Goal: Book appointment/travel/reservation

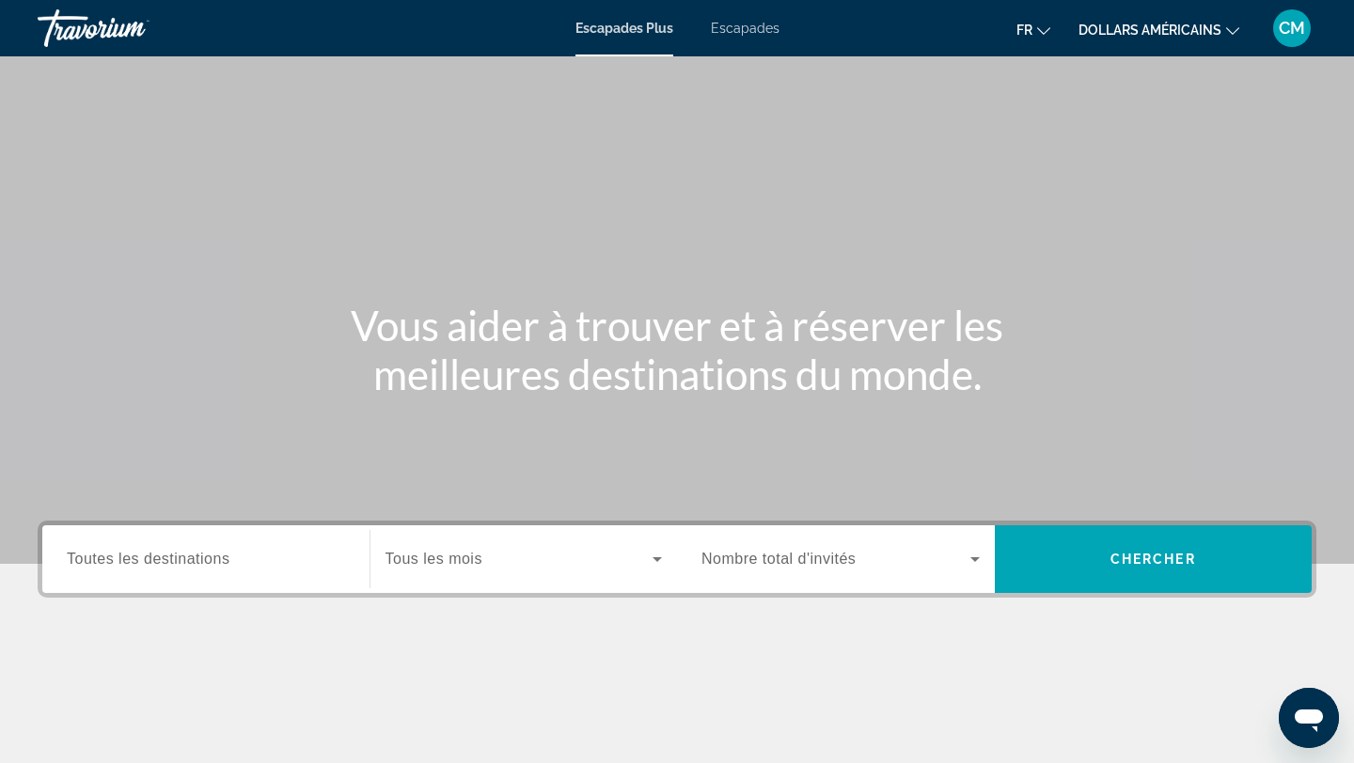
click at [225, 573] on div "Widget de recherche" at bounding box center [206, 560] width 278 height 54
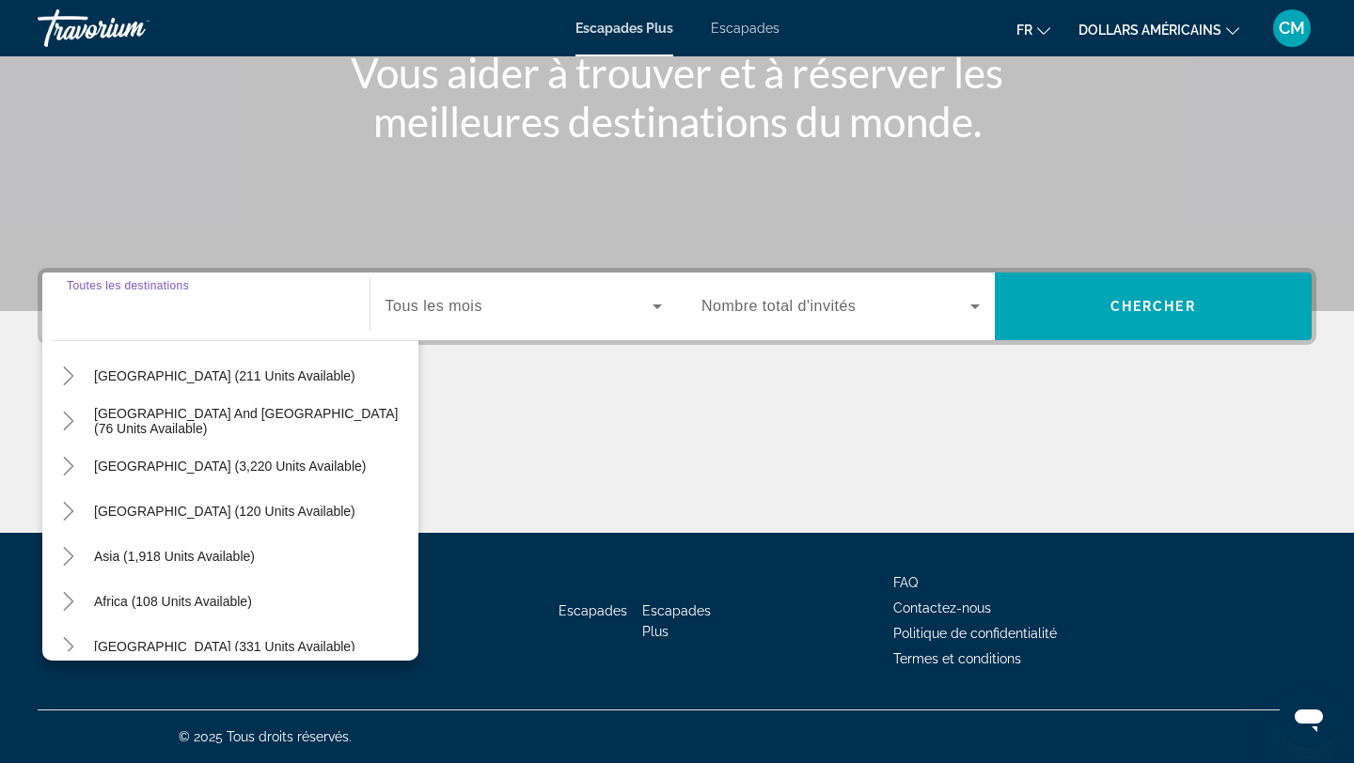
scroll to position [305, 0]
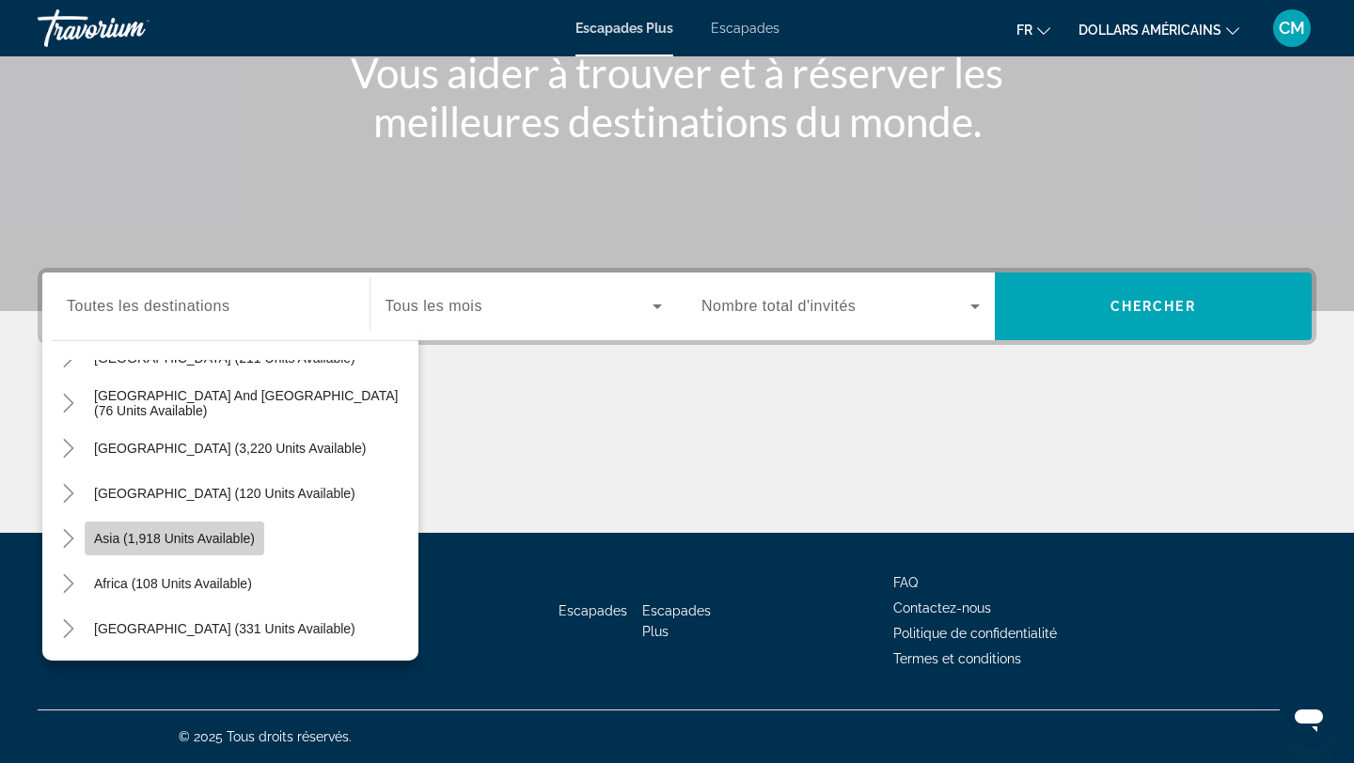
click at [199, 534] on span "Asia (1,918 units available)" at bounding box center [174, 538] width 161 height 15
type input "**********"
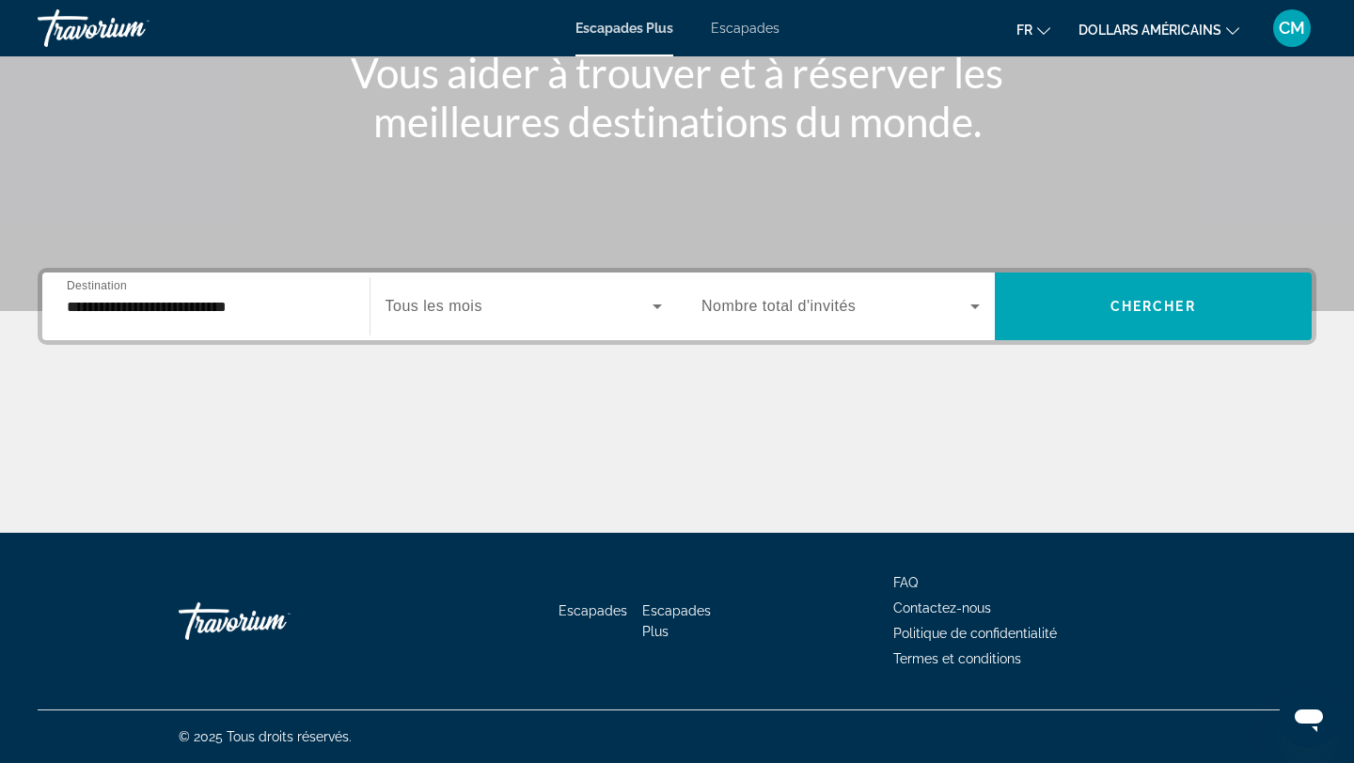
click at [844, 313] on span "Nombre total d'invités" at bounding box center [778, 306] width 154 height 16
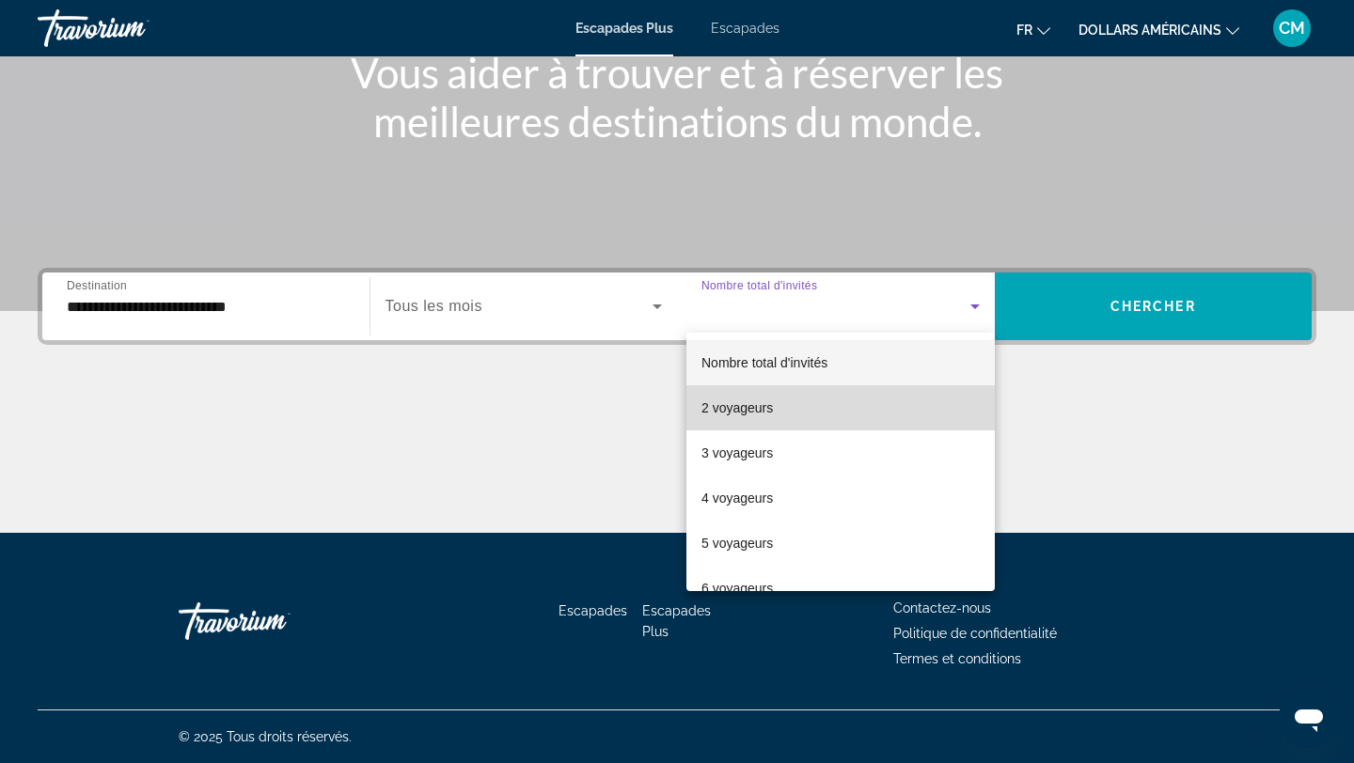
click at [788, 415] on mat-option "2 voyageurs" at bounding box center [840, 407] width 308 height 45
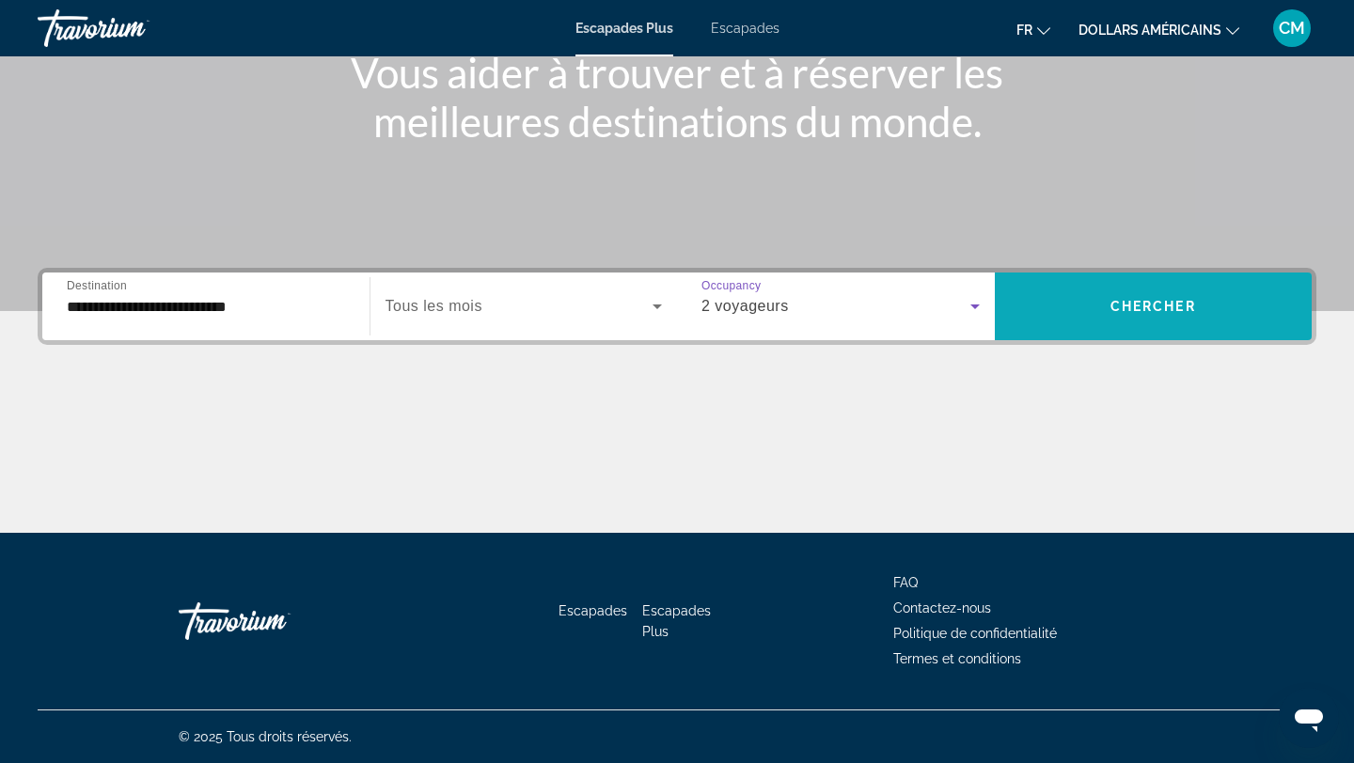
click at [1157, 320] on span "Widget de recherche" at bounding box center [1154, 306] width 318 height 45
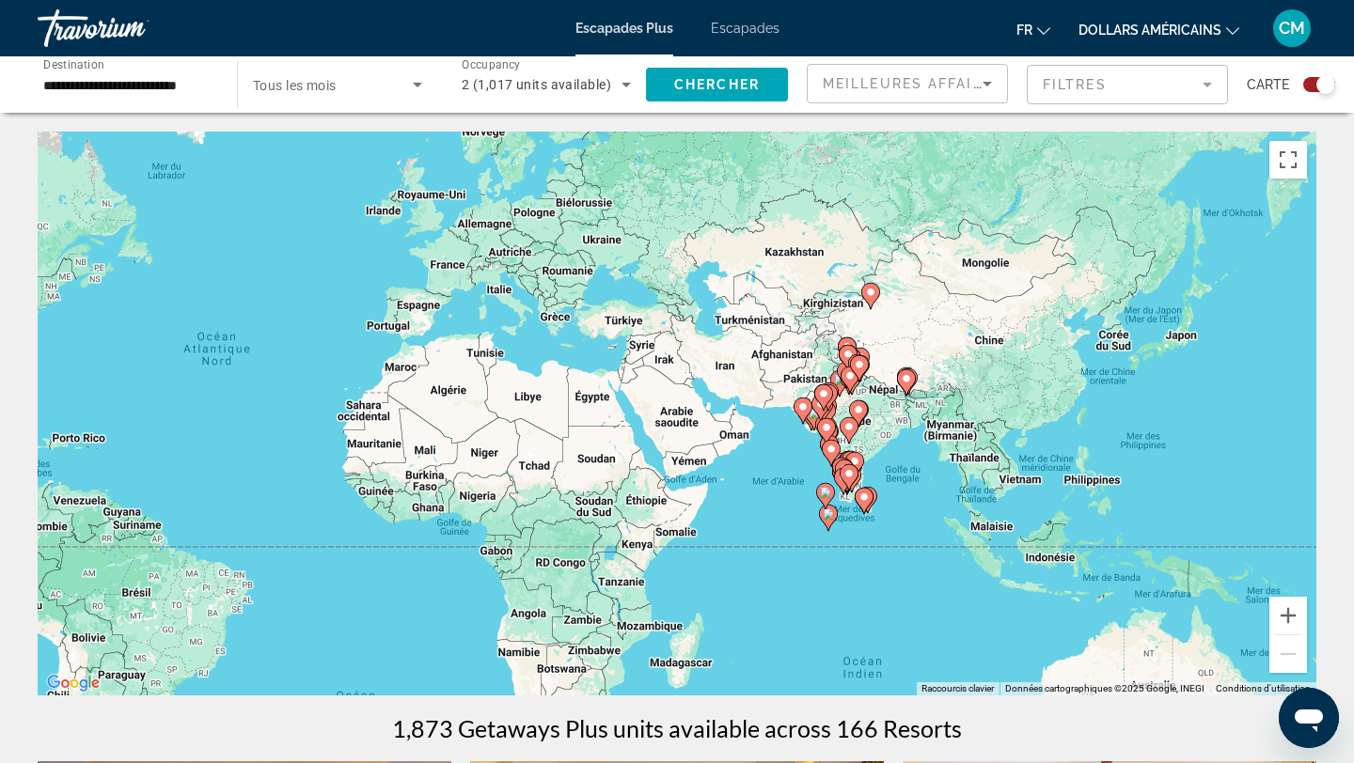
drag, startPoint x: 1096, startPoint y: 494, endPoint x: 690, endPoint y: 460, distance: 407.6
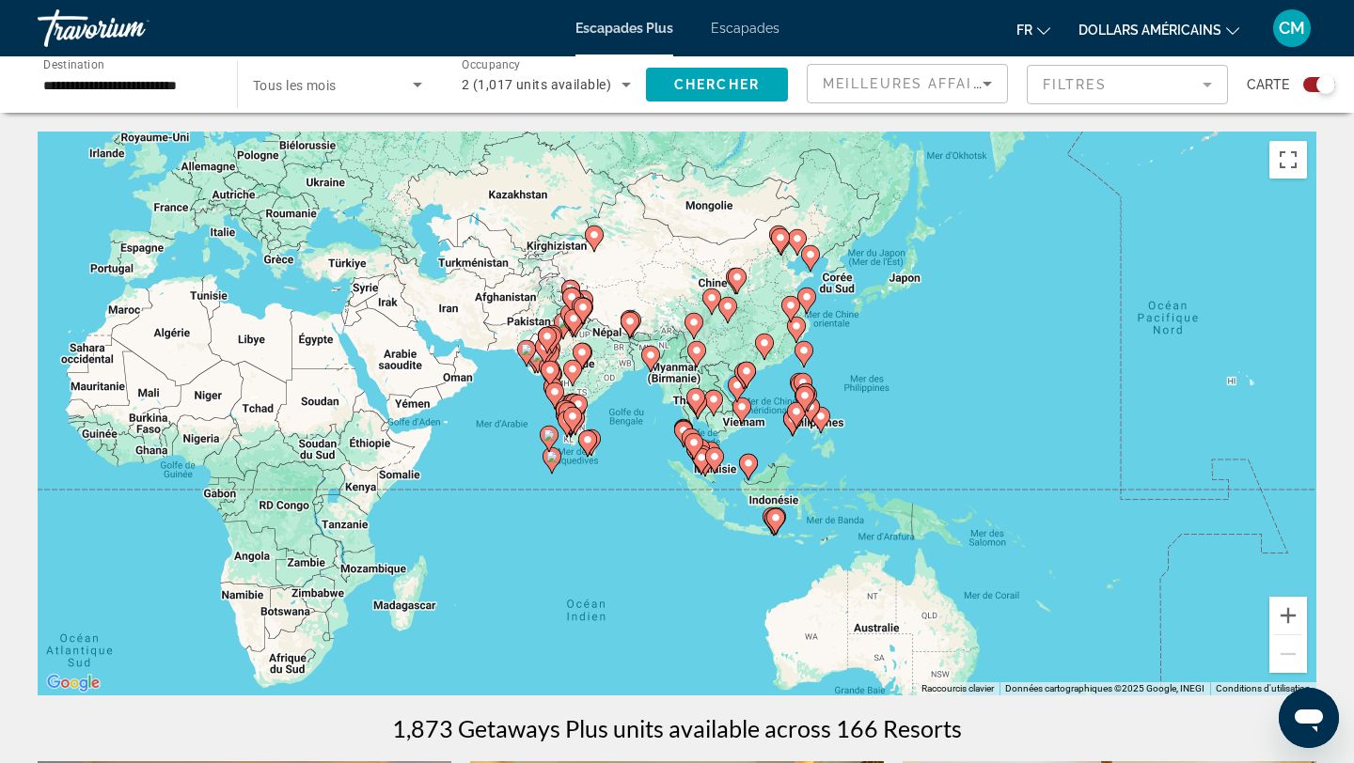
drag, startPoint x: 1007, startPoint y: 518, endPoint x: 738, endPoint y: 459, distance: 275.3
click at [739, 459] on gmp-advanced-marker "Contenu principal" at bounding box center [748, 467] width 19 height 28
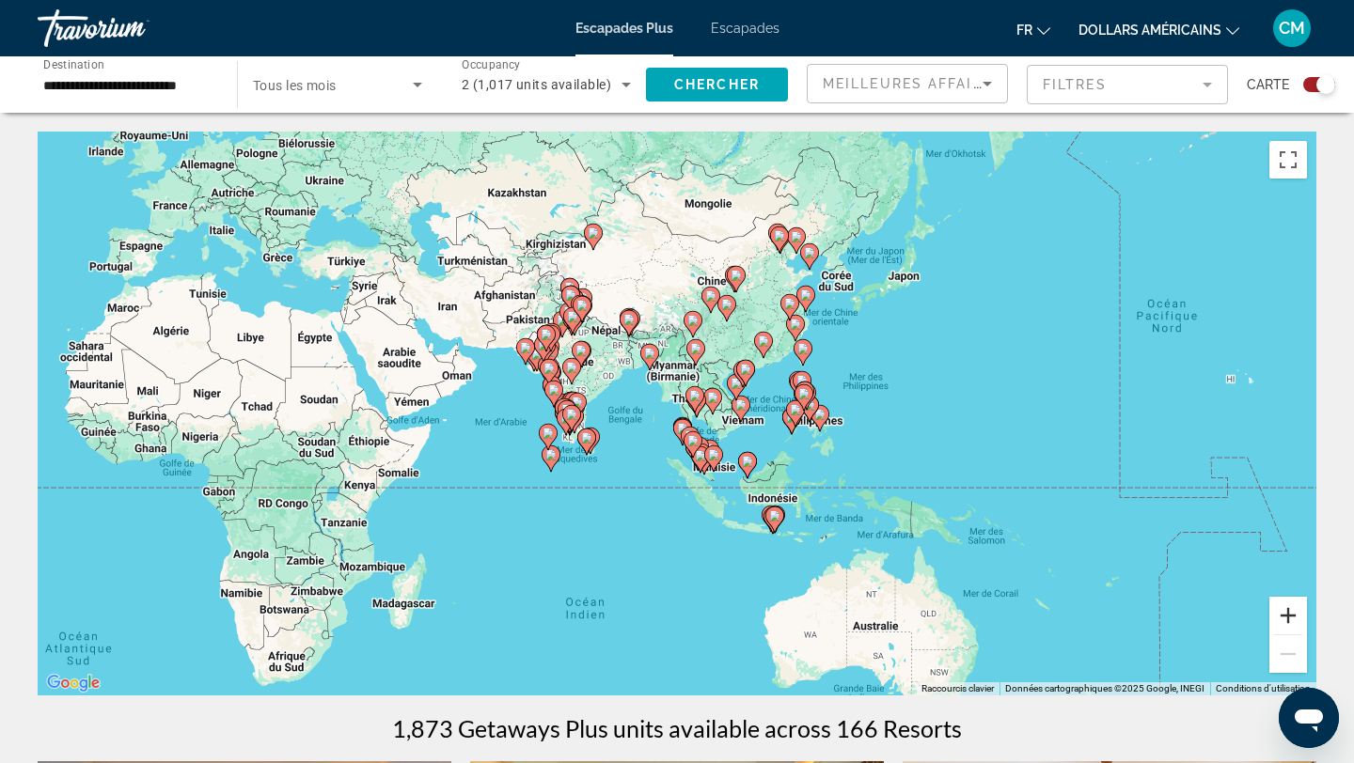
click at [1285, 619] on button "Zoom avant" at bounding box center [1288, 616] width 38 height 38
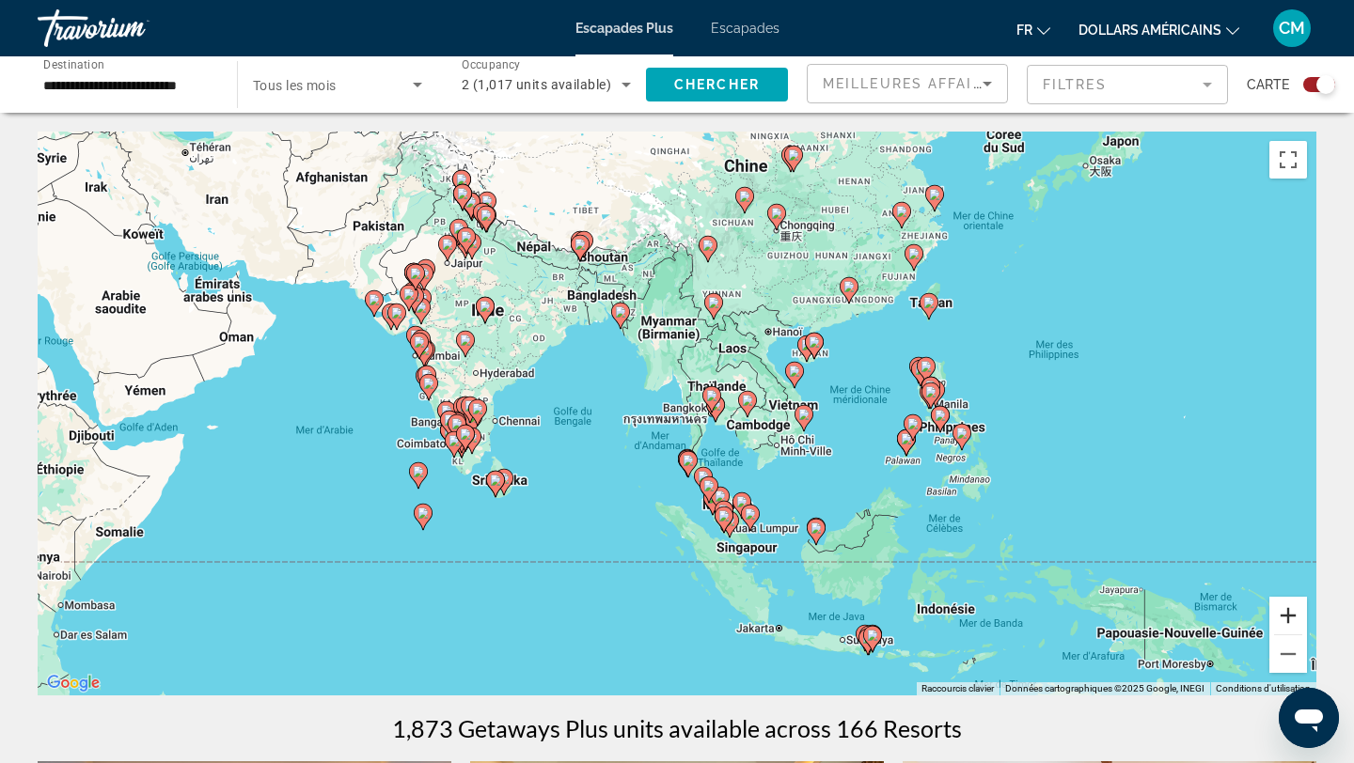
click at [1285, 619] on button "Zoom avant" at bounding box center [1288, 616] width 38 height 38
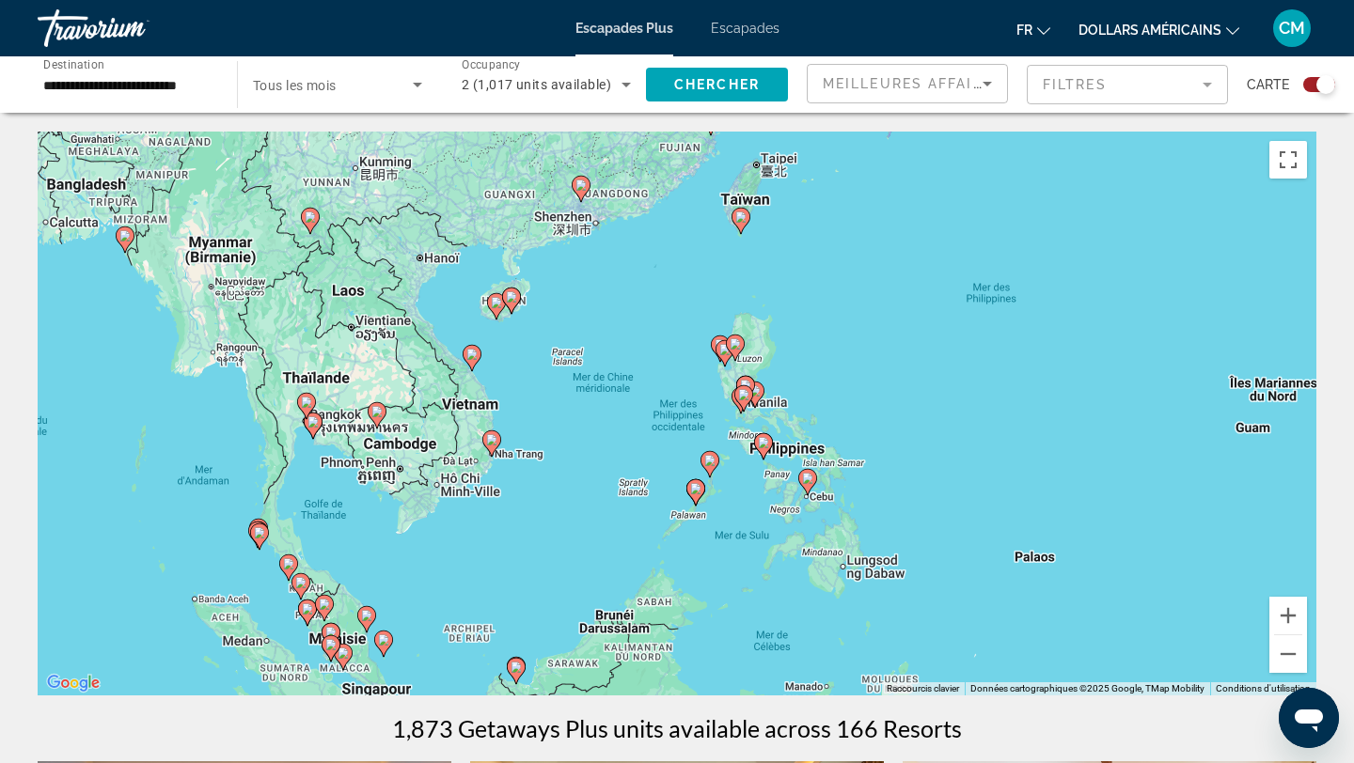
drag, startPoint x: 1226, startPoint y: 537, endPoint x: 780, endPoint y: 545, distance: 445.7
click at [780, 545] on div "Pour activer le glissement avec le clavier, appuyez sur Alt+Entrée. Une fois ce…" at bounding box center [677, 414] width 1279 height 564
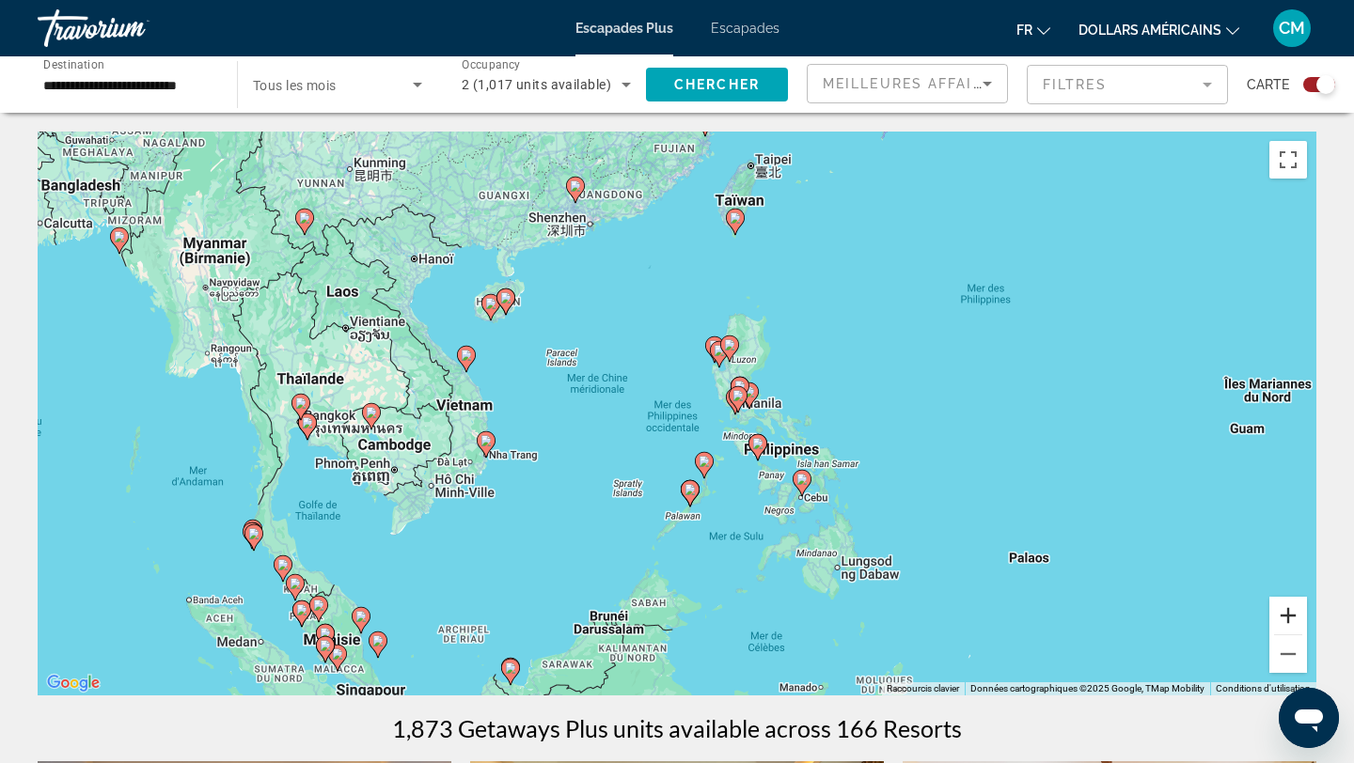
click at [1292, 613] on button "Zoom avant" at bounding box center [1288, 616] width 38 height 38
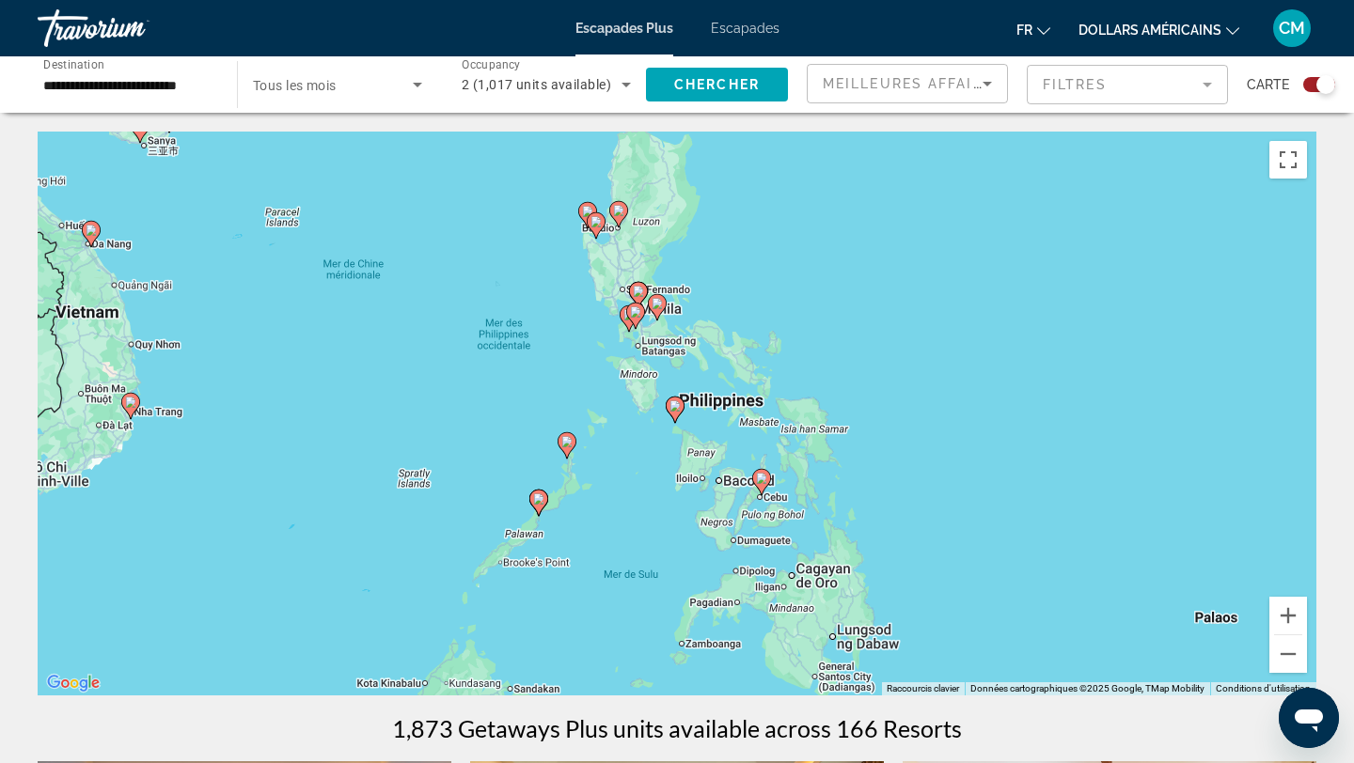
drag, startPoint x: 1157, startPoint y: 572, endPoint x: 991, endPoint y: 488, distance: 186.2
click at [991, 488] on div "Pour activer le glissement avec le clavier, appuyez sur Alt+Entrée. Une fois ce…" at bounding box center [677, 414] width 1279 height 564
click at [1289, 607] on button "Zoom avant" at bounding box center [1288, 616] width 38 height 38
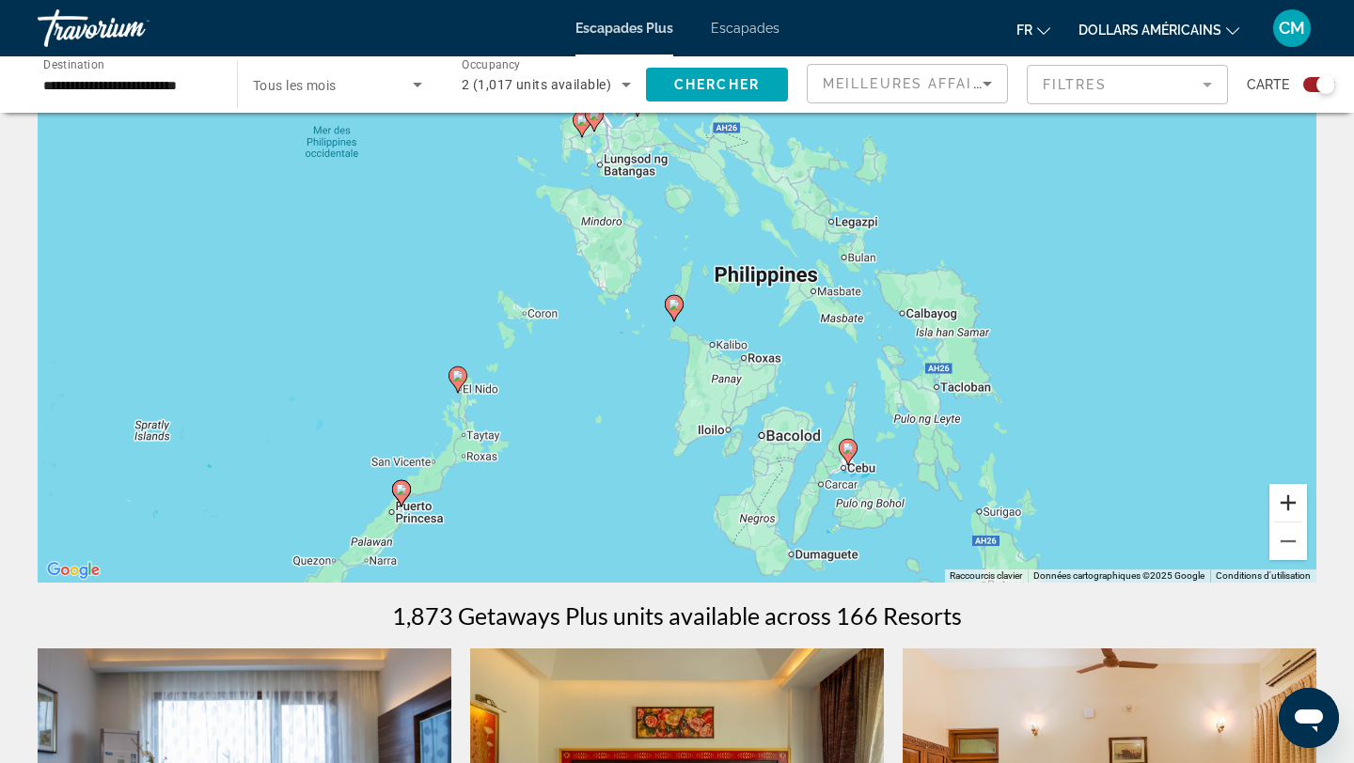
scroll to position [103, 0]
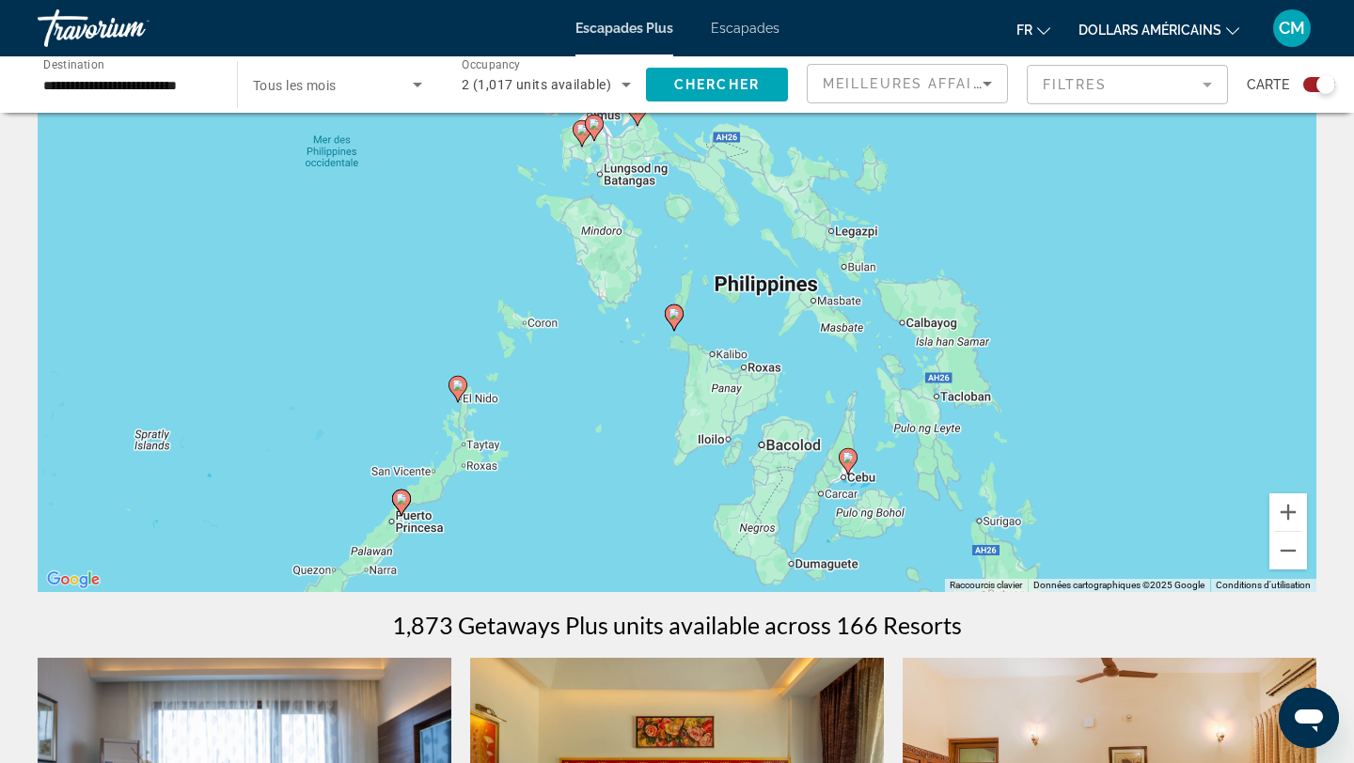
click at [848, 462] on image "Contenu principal" at bounding box center [847, 457] width 11 height 11
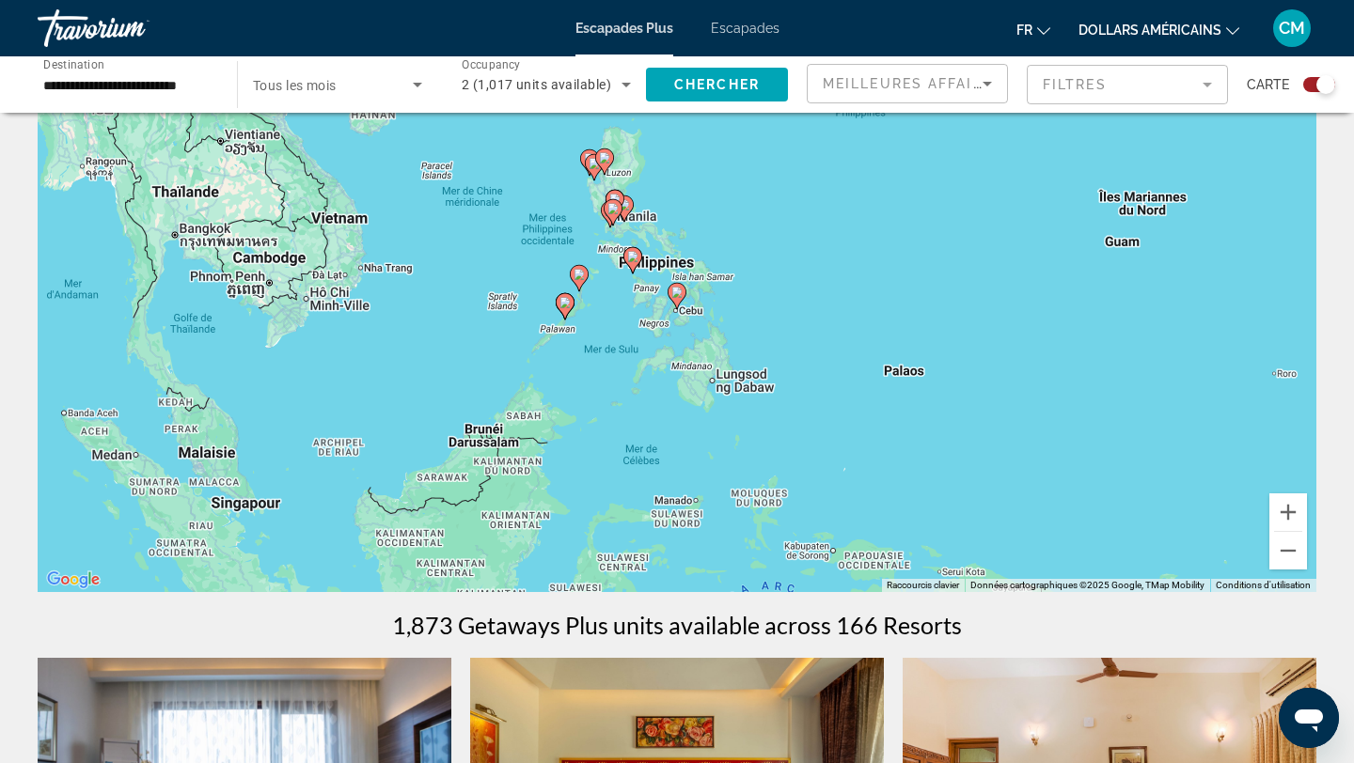
click at [680, 297] on image "Contenu principal" at bounding box center [676, 292] width 11 height 11
type input "**********"
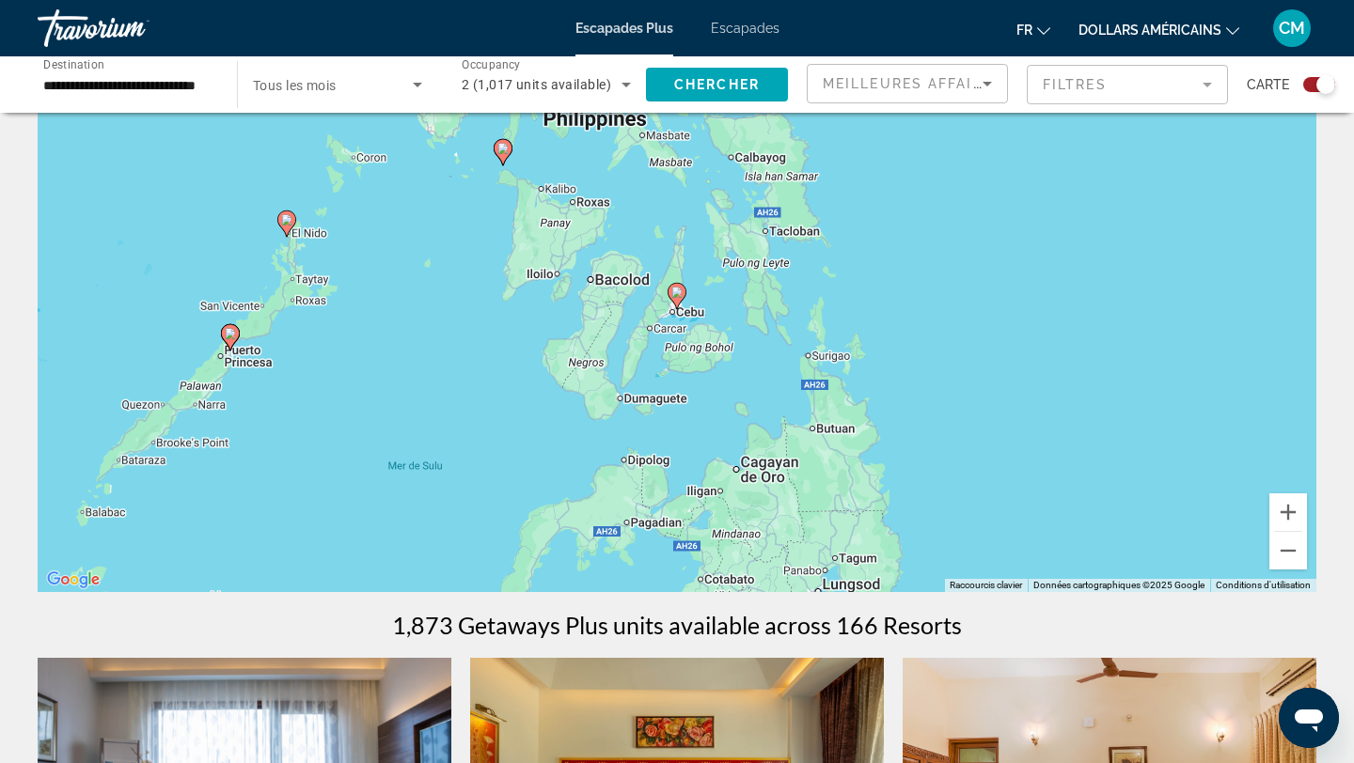
click at [676, 292] on image "Contenu principal" at bounding box center [676, 292] width 11 height 11
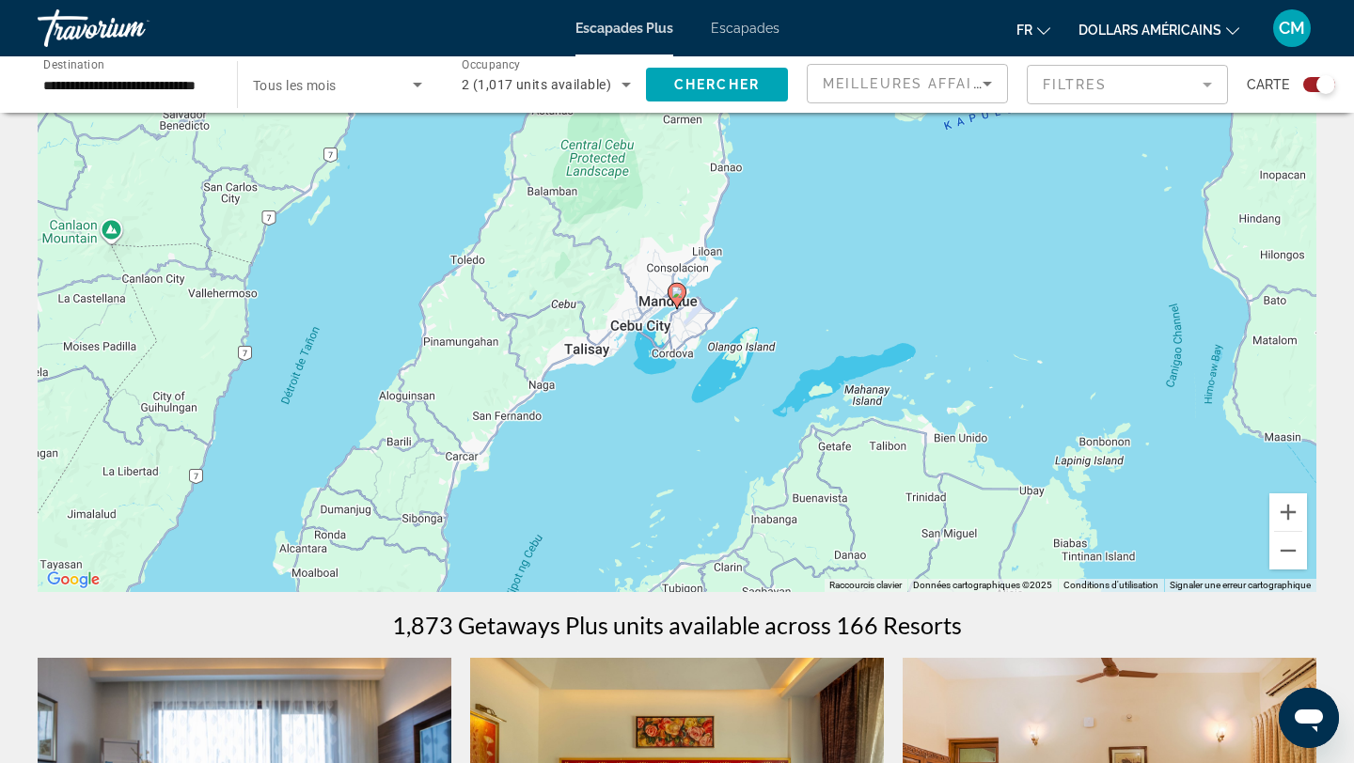
click at [676, 292] on image "Contenu principal" at bounding box center [676, 292] width 11 height 11
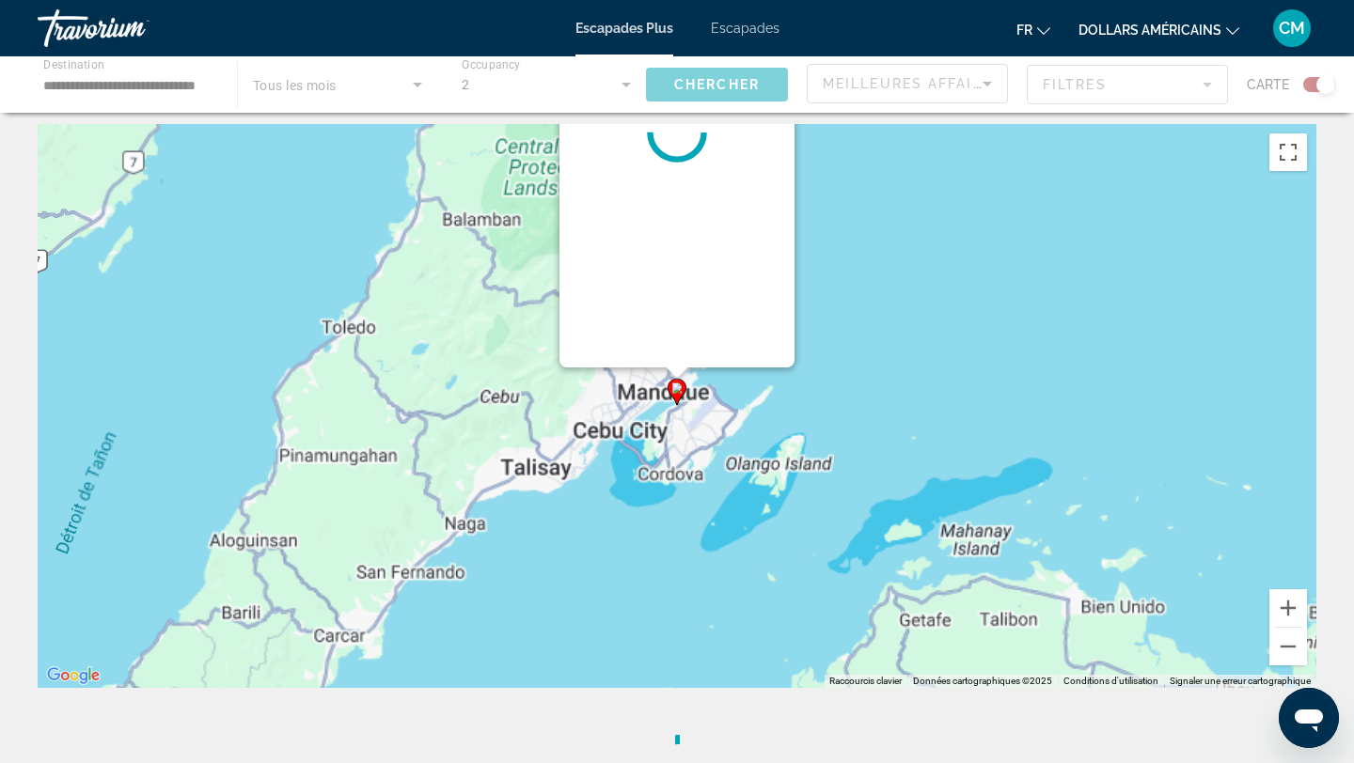
scroll to position [0, 0]
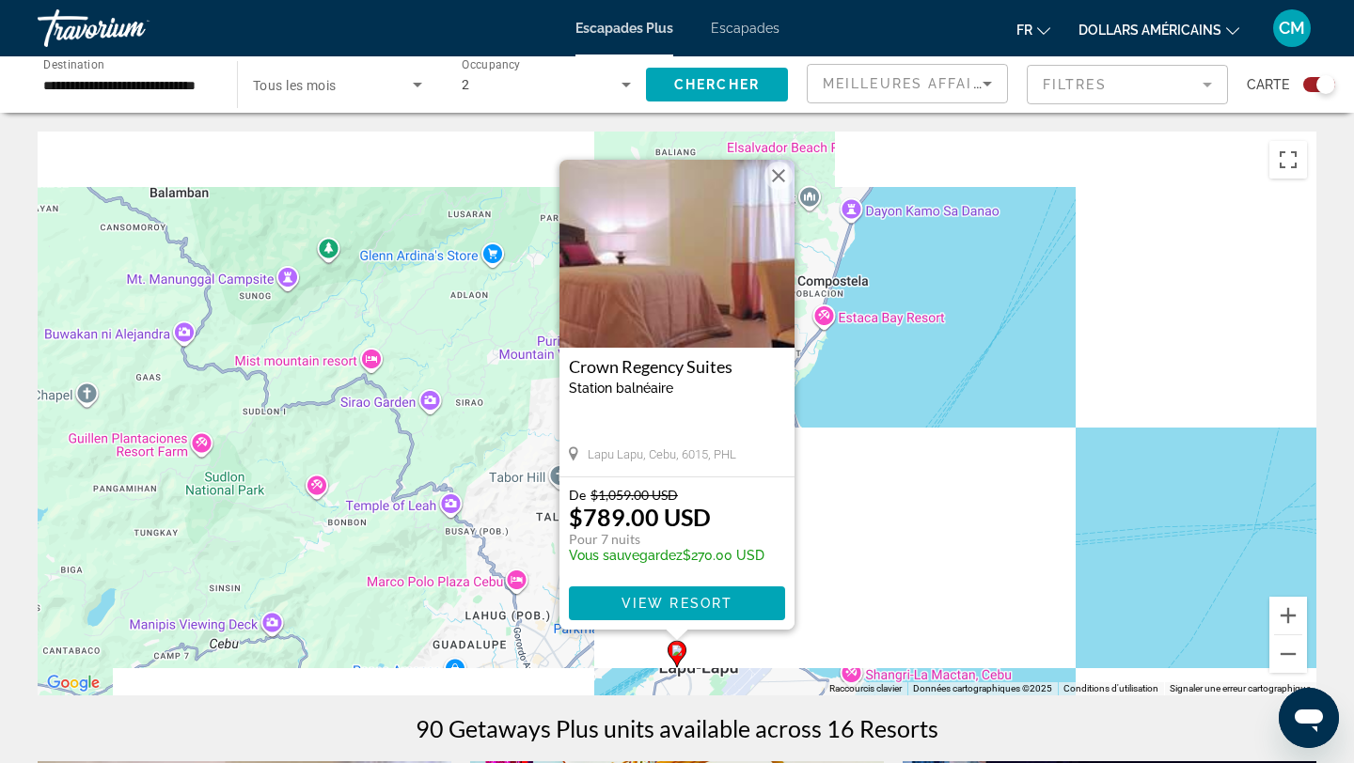
click at [776, 180] on button "Fermer" at bounding box center [778, 176] width 28 height 28
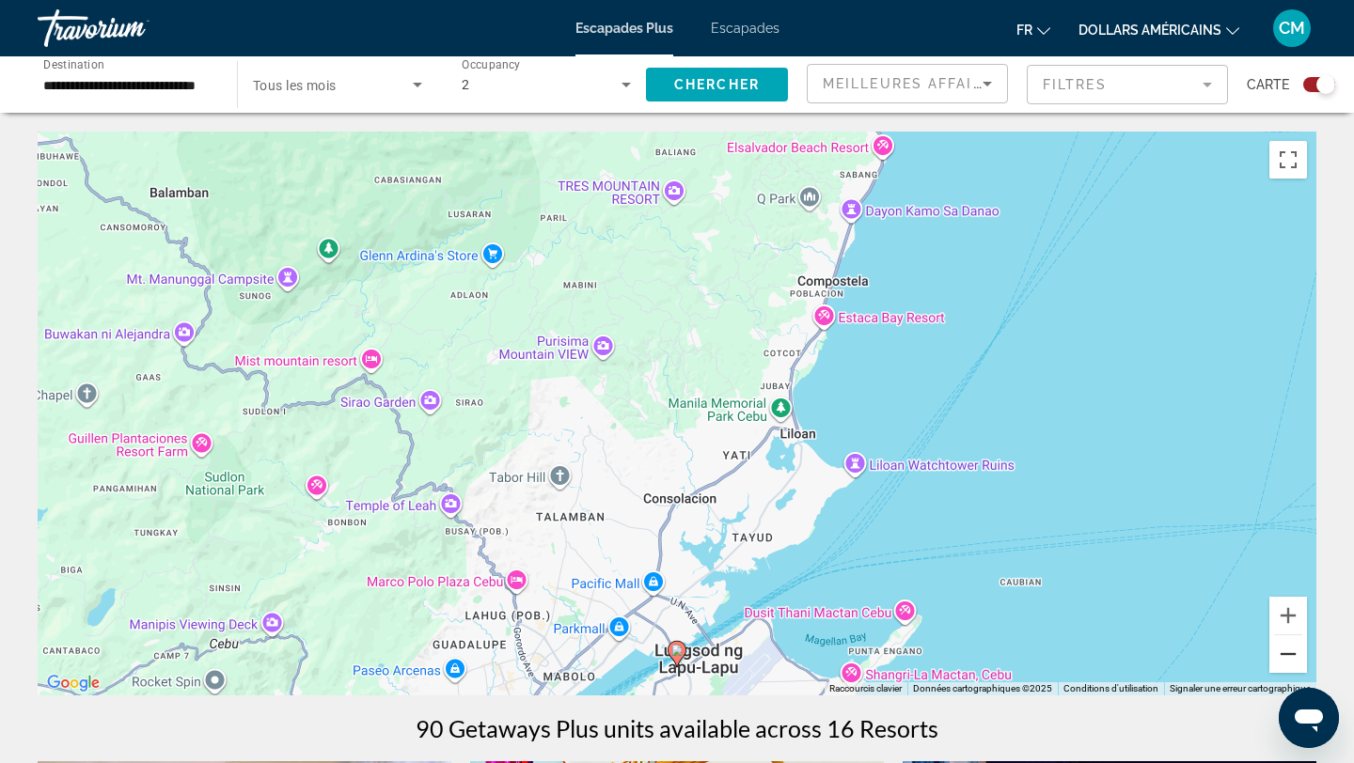
click at [1288, 654] on button "Zoom arrière" at bounding box center [1288, 654] width 38 height 38
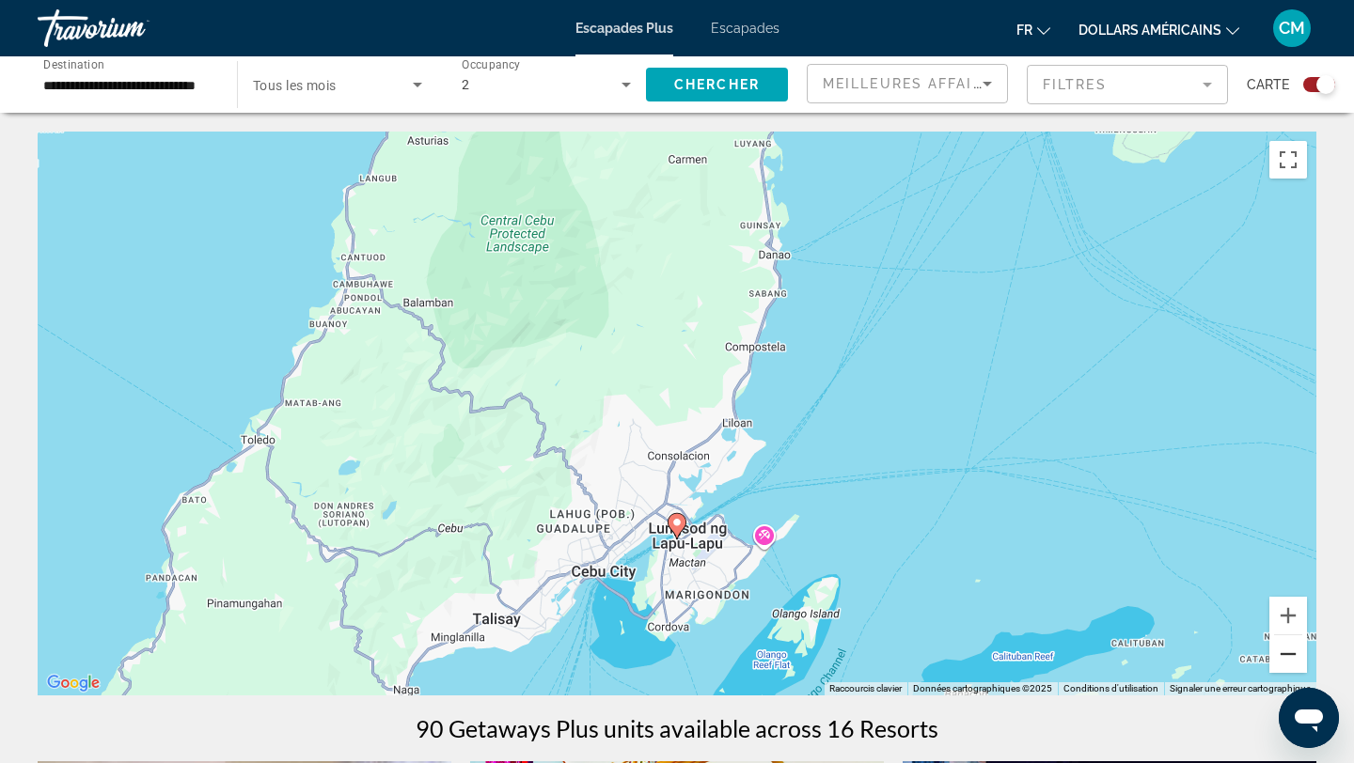
click at [1288, 654] on button "Zoom arrière" at bounding box center [1288, 654] width 38 height 38
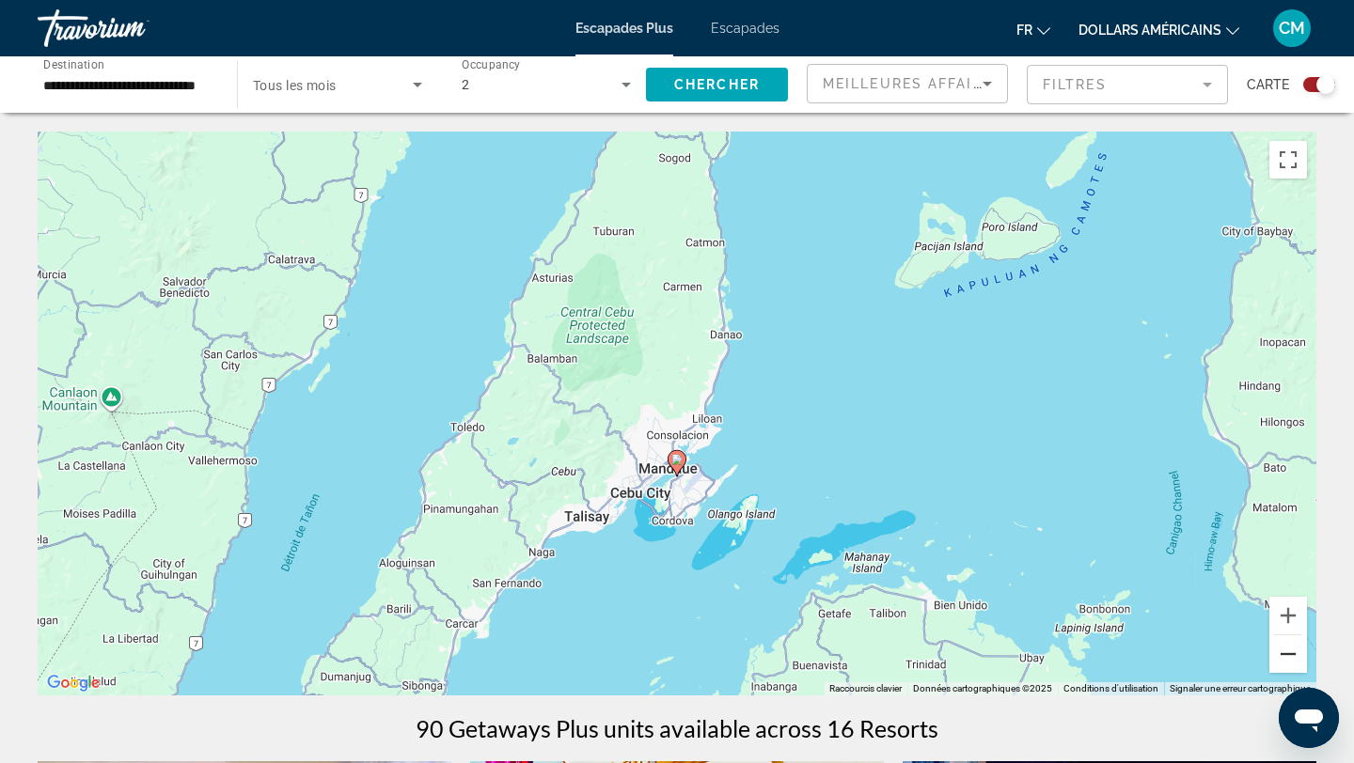
click at [1288, 654] on button "Zoom arrière" at bounding box center [1288, 654] width 38 height 38
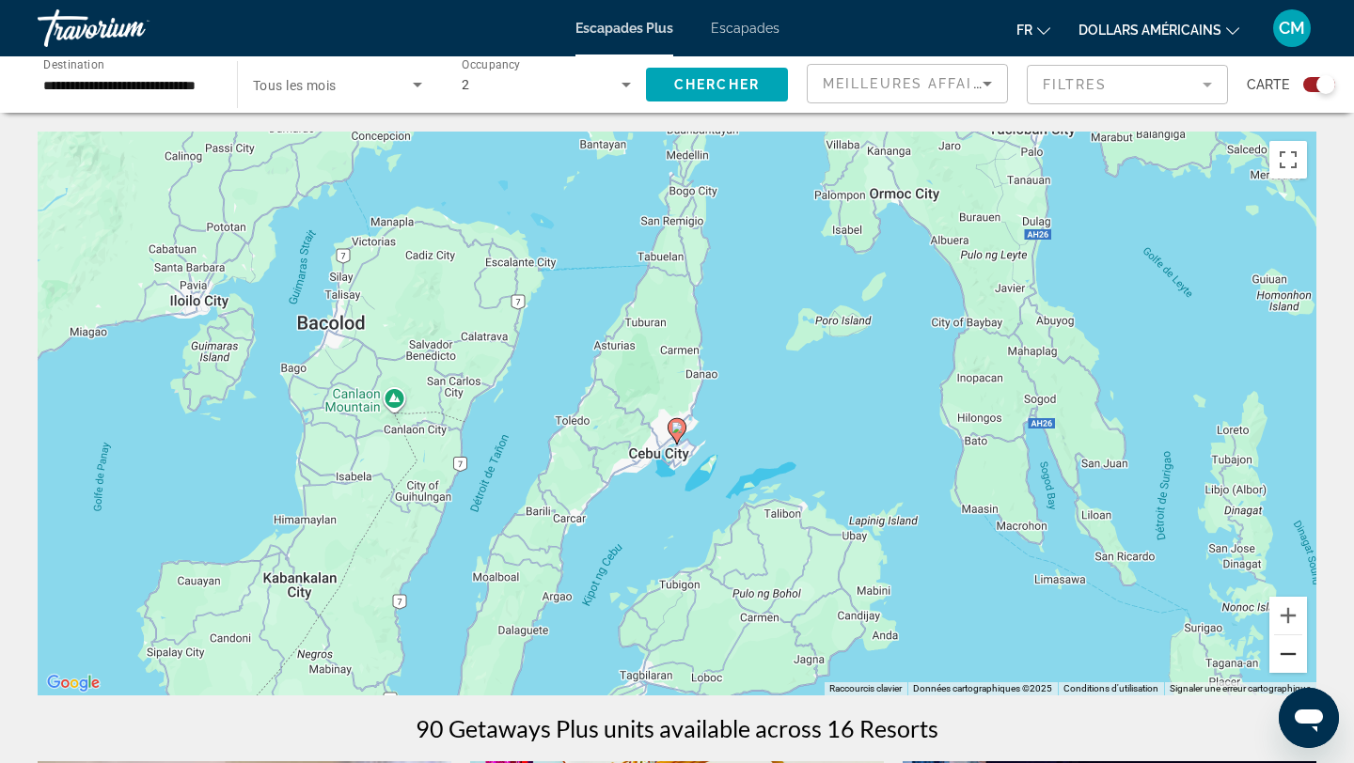
click at [1288, 654] on button "Zoom arrière" at bounding box center [1288, 654] width 38 height 38
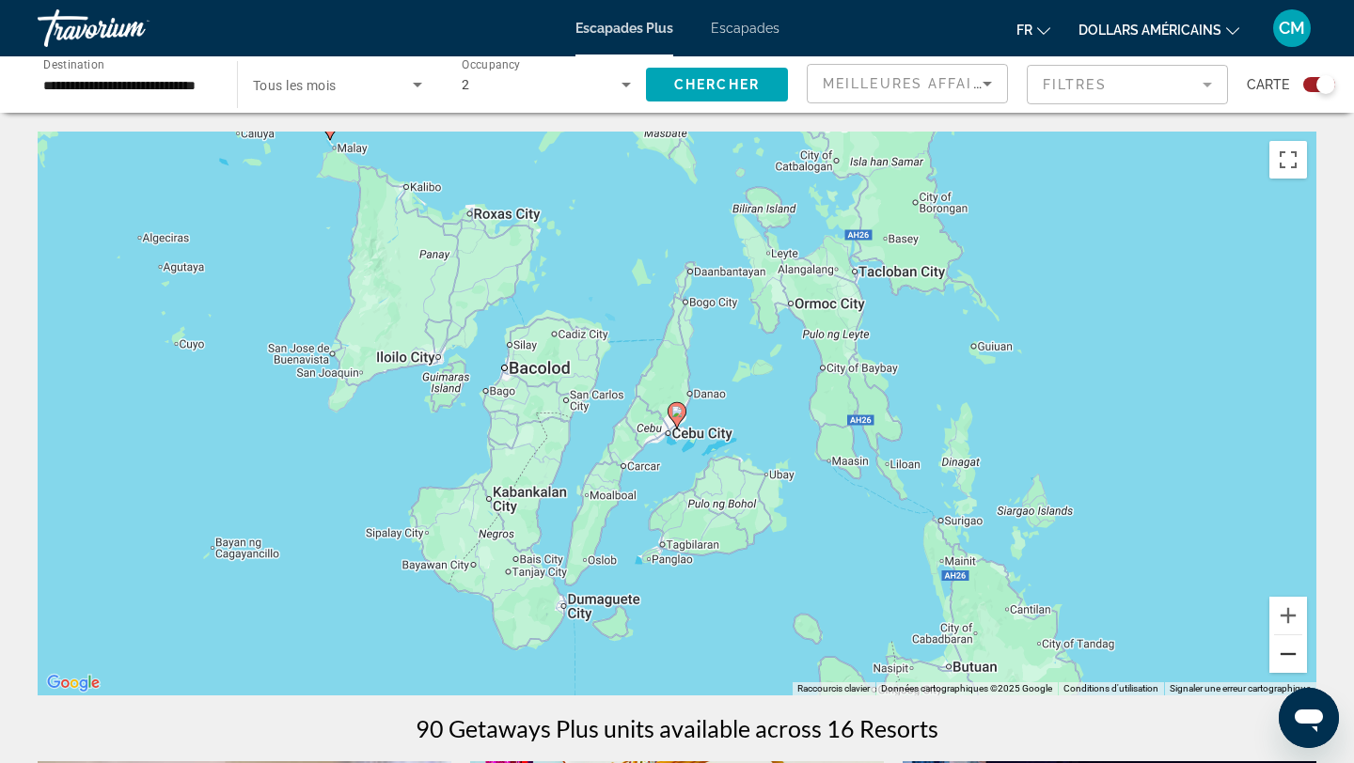
click at [1288, 654] on button "Zoom arrière" at bounding box center [1288, 654] width 38 height 38
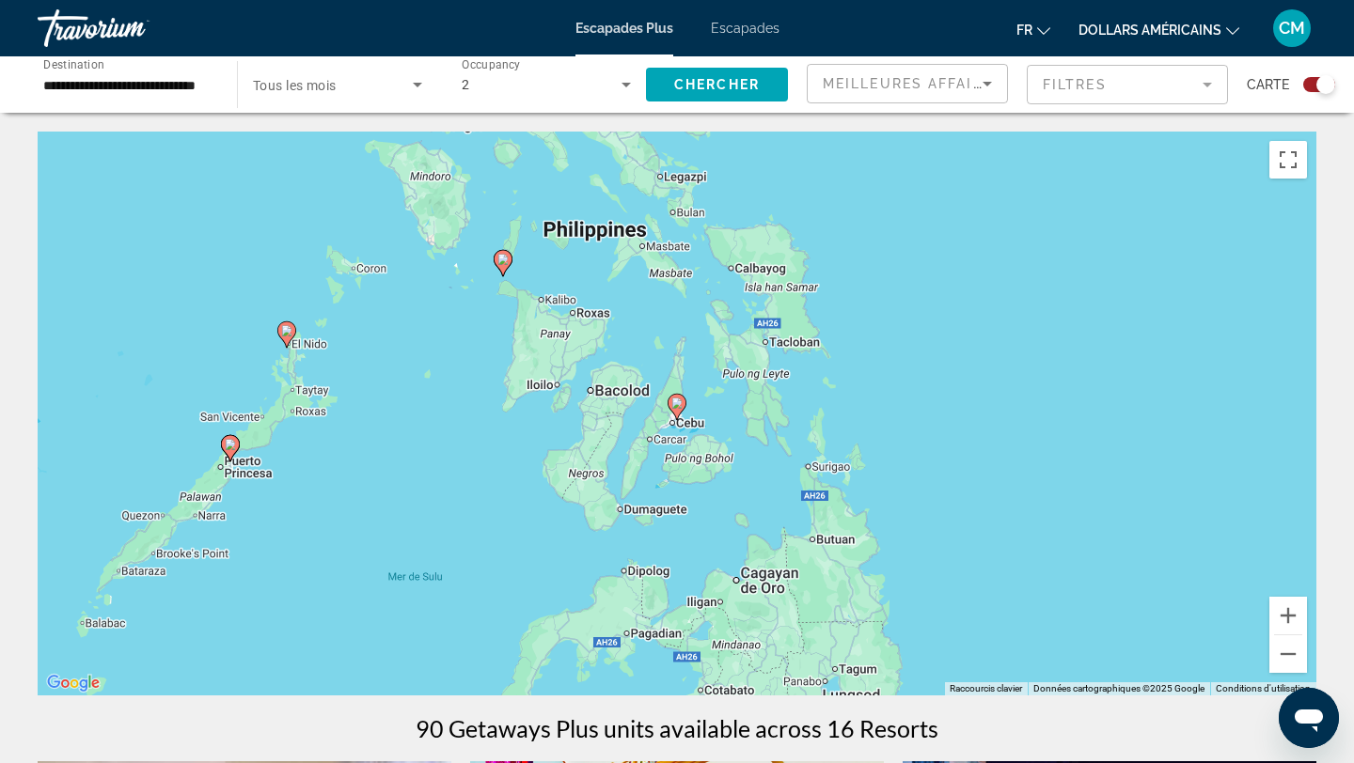
click at [506, 264] on icon "Contenu principal" at bounding box center [502, 263] width 17 height 24
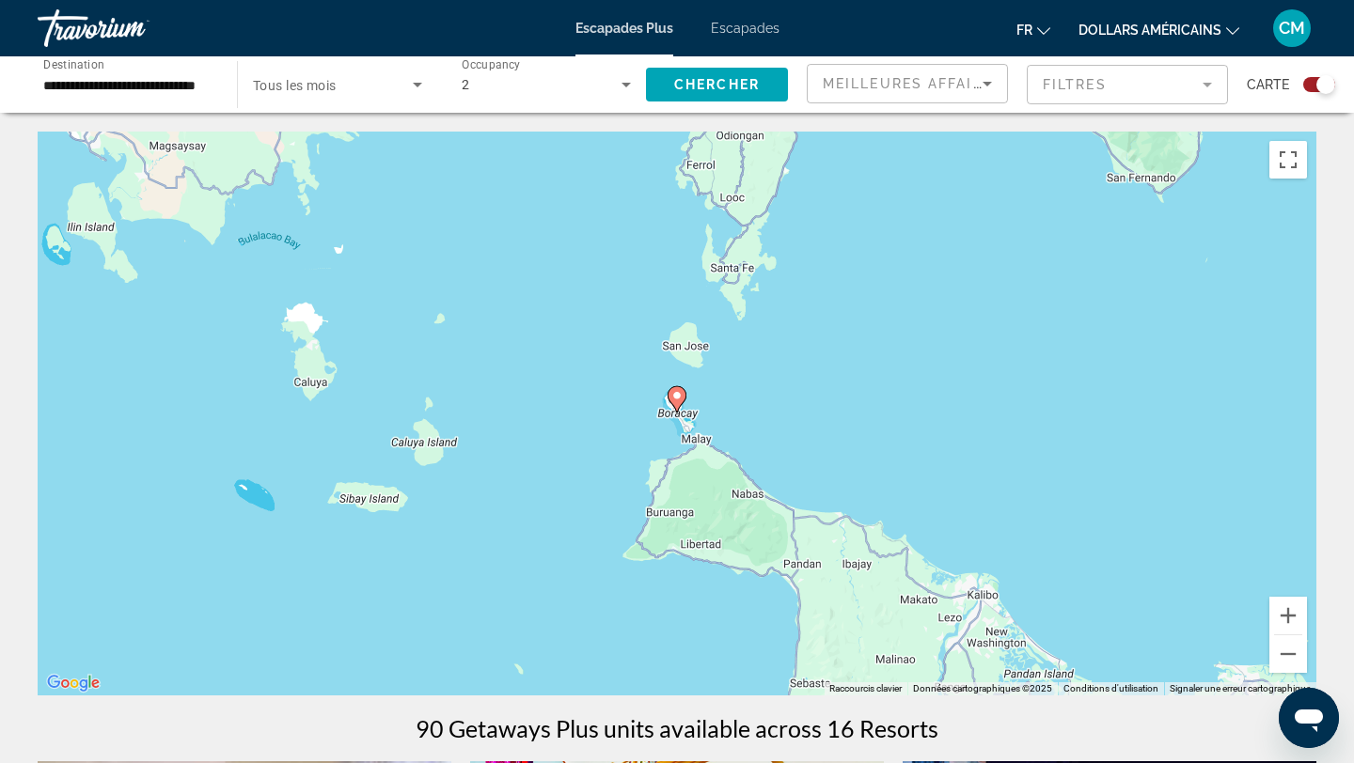
click at [677, 395] on image "Contenu principal" at bounding box center [676, 395] width 11 height 11
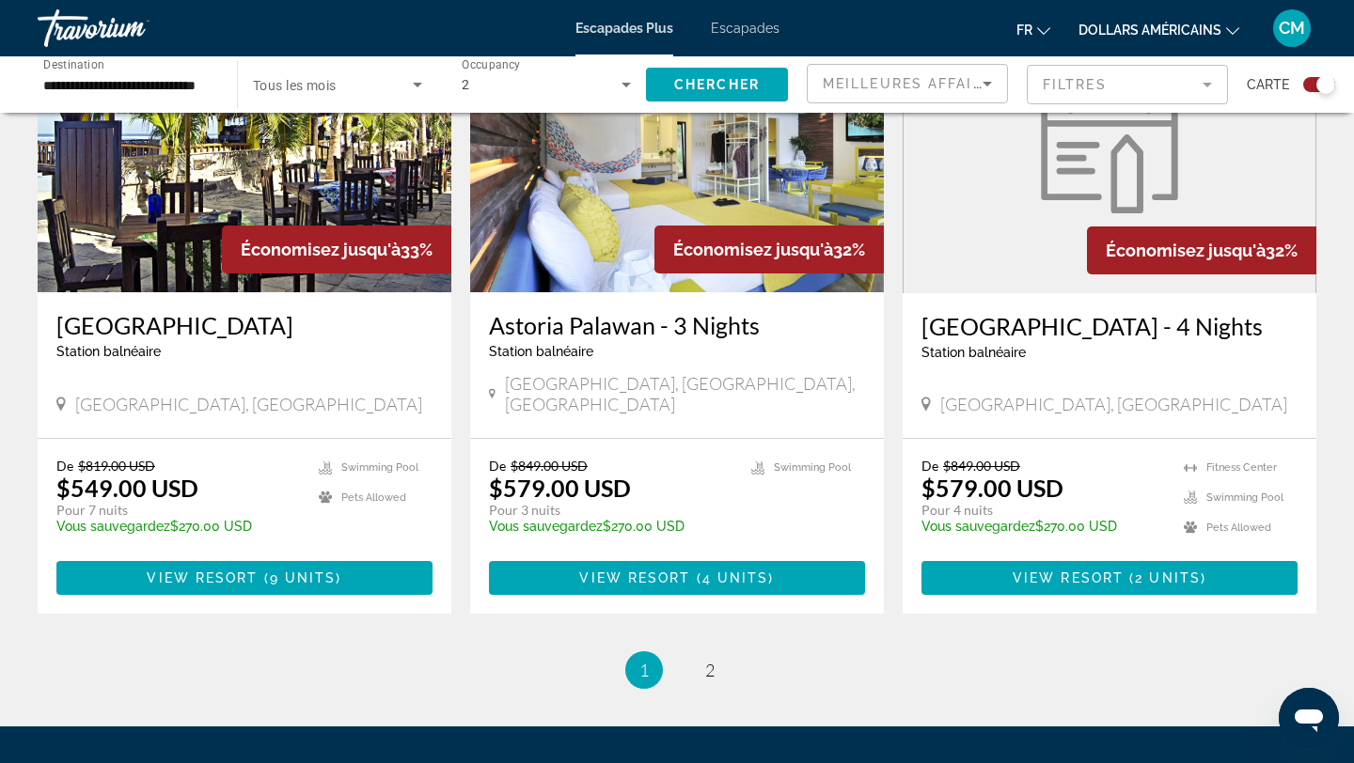
scroll to position [2764, 0]
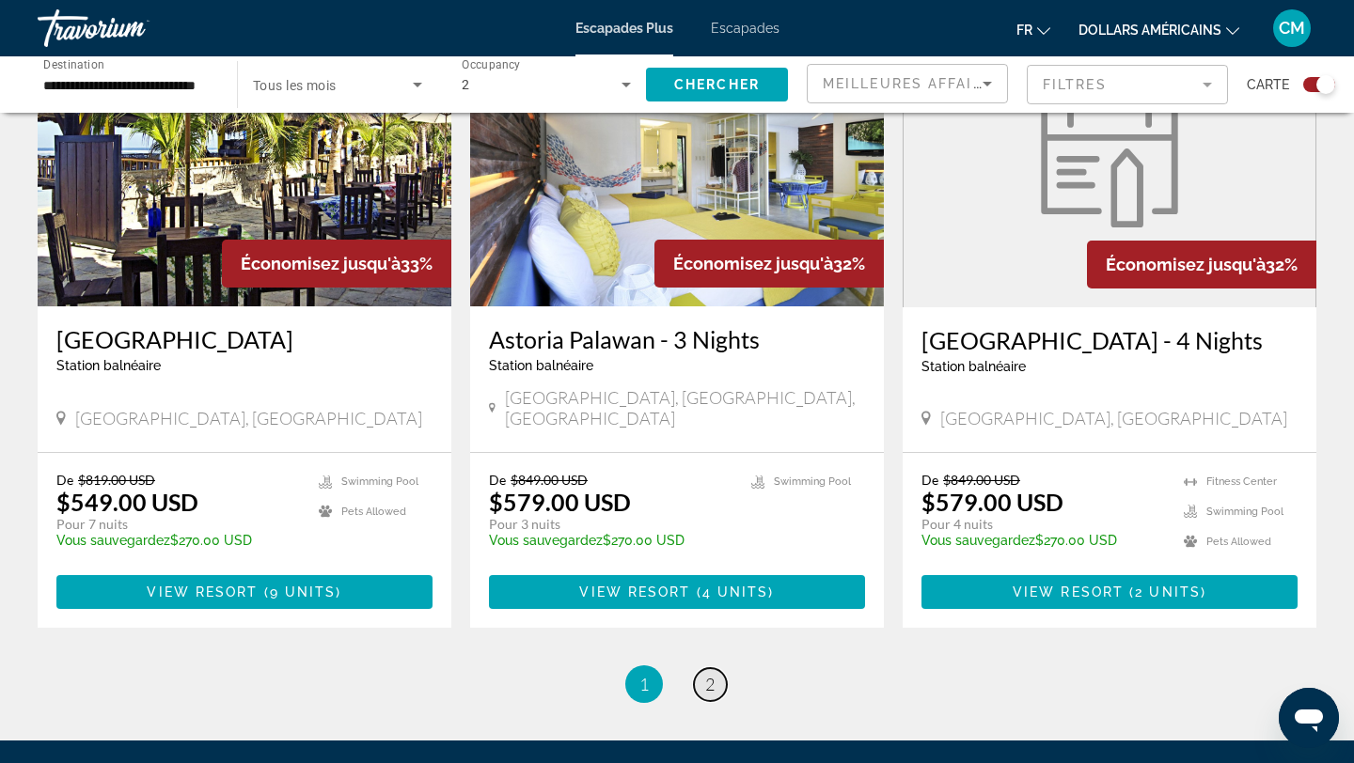
click at [708, 674] on span "2" at bounding box center [709, 684] width 9 height 21
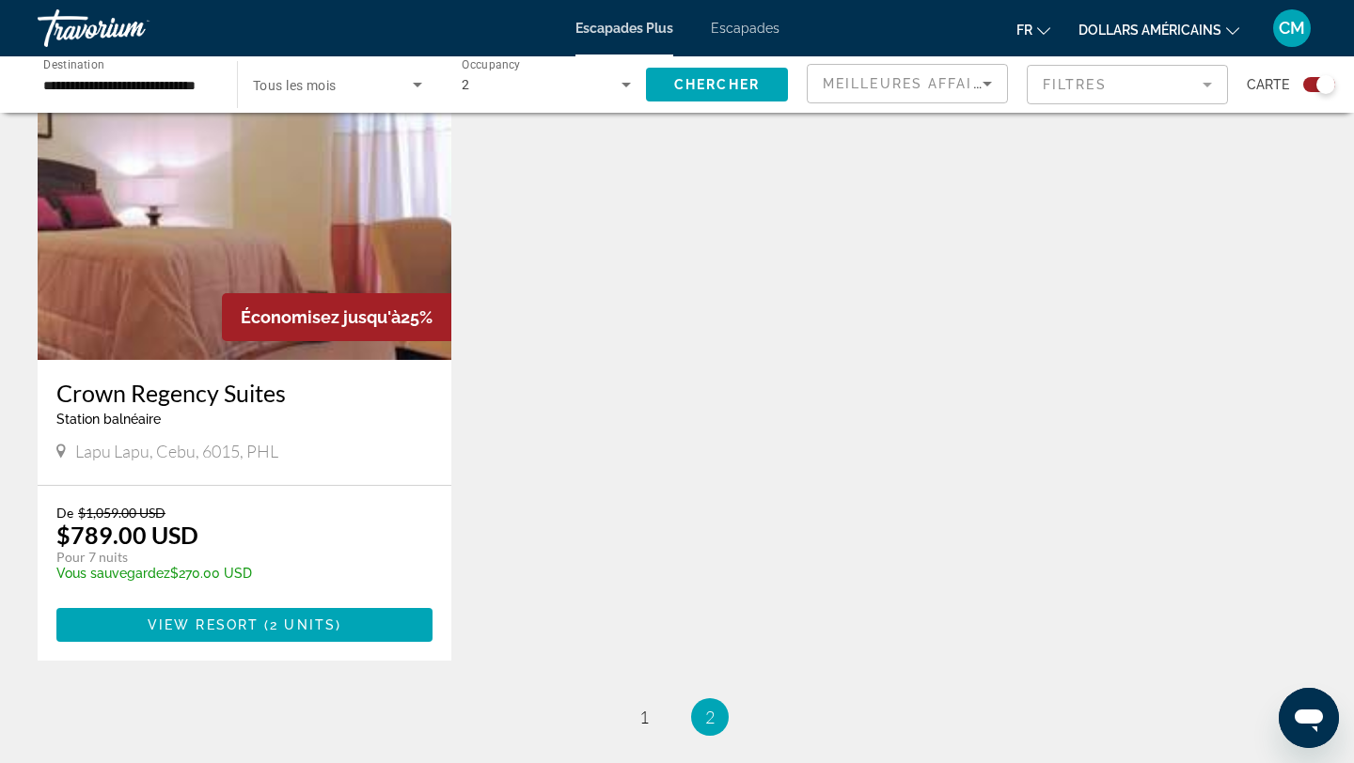
scroll to position [1420, 0]
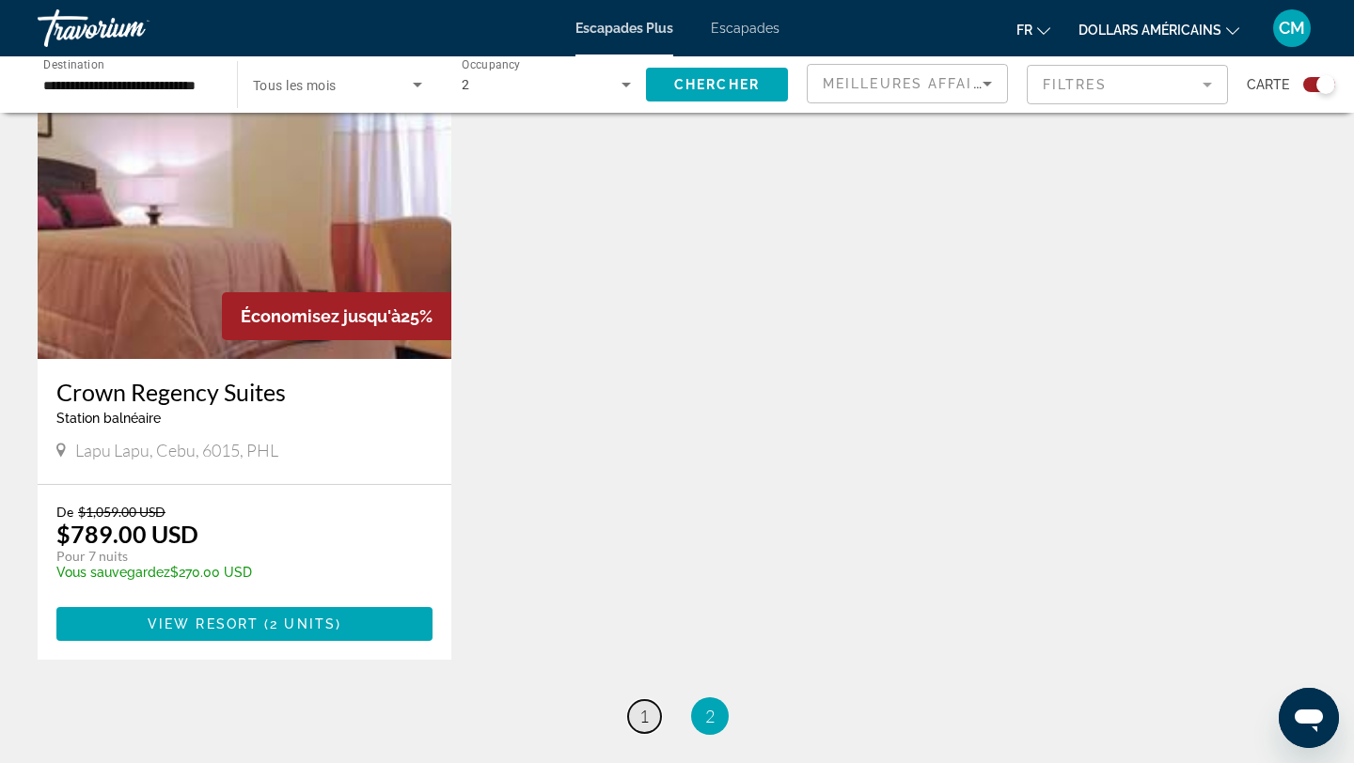
click at [651, 700] on link "page 1" at bounding box center [644, 716] width 33 height 33
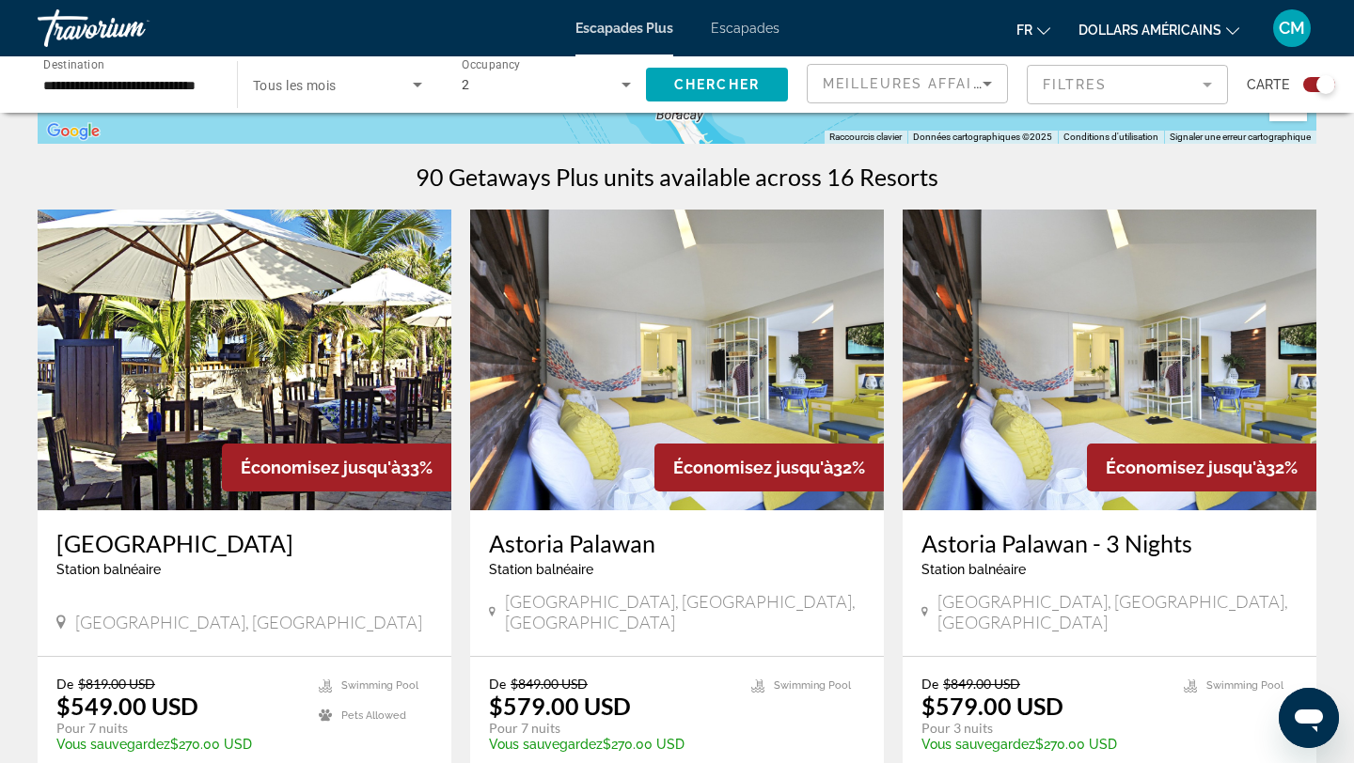
scroll to position [554, 0]
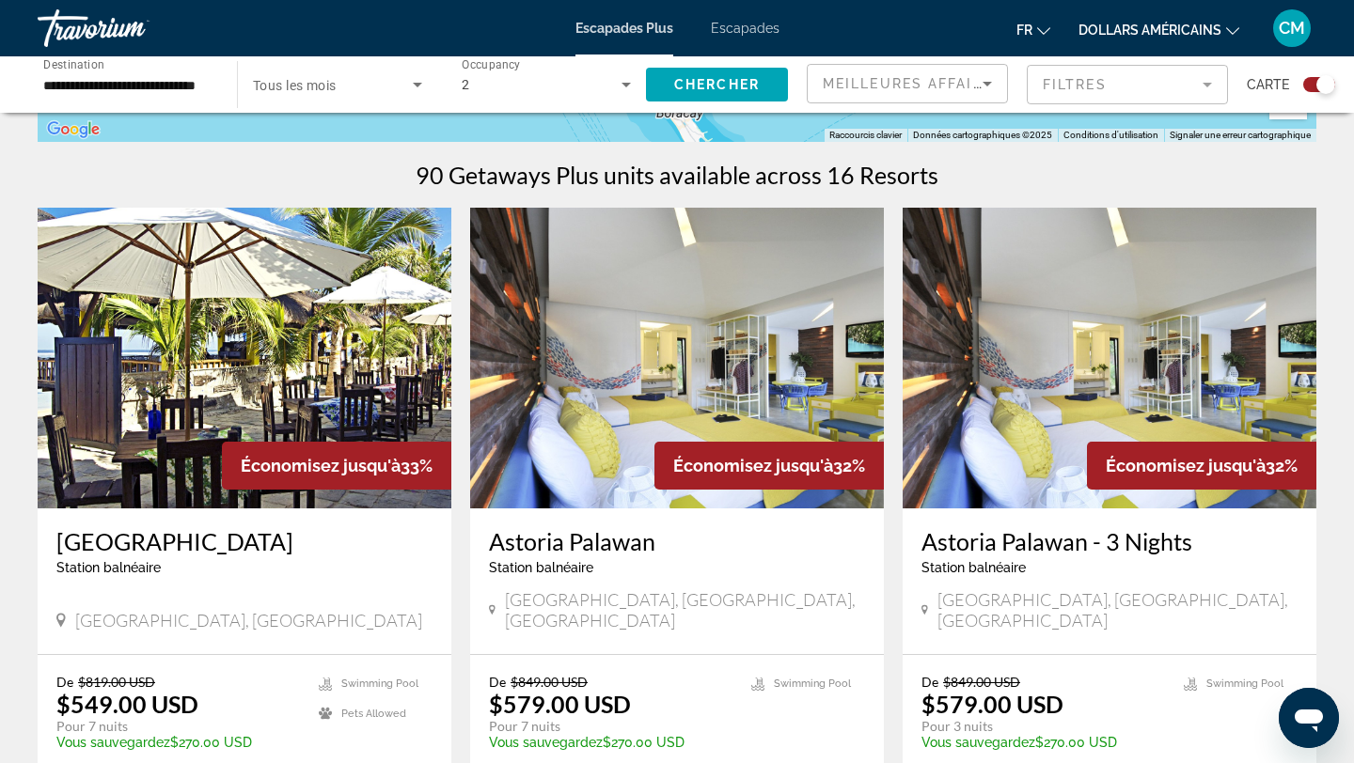
click at [661, 414] on img "Contenu principal" at bounding box center [677, 358] width 414 height 301
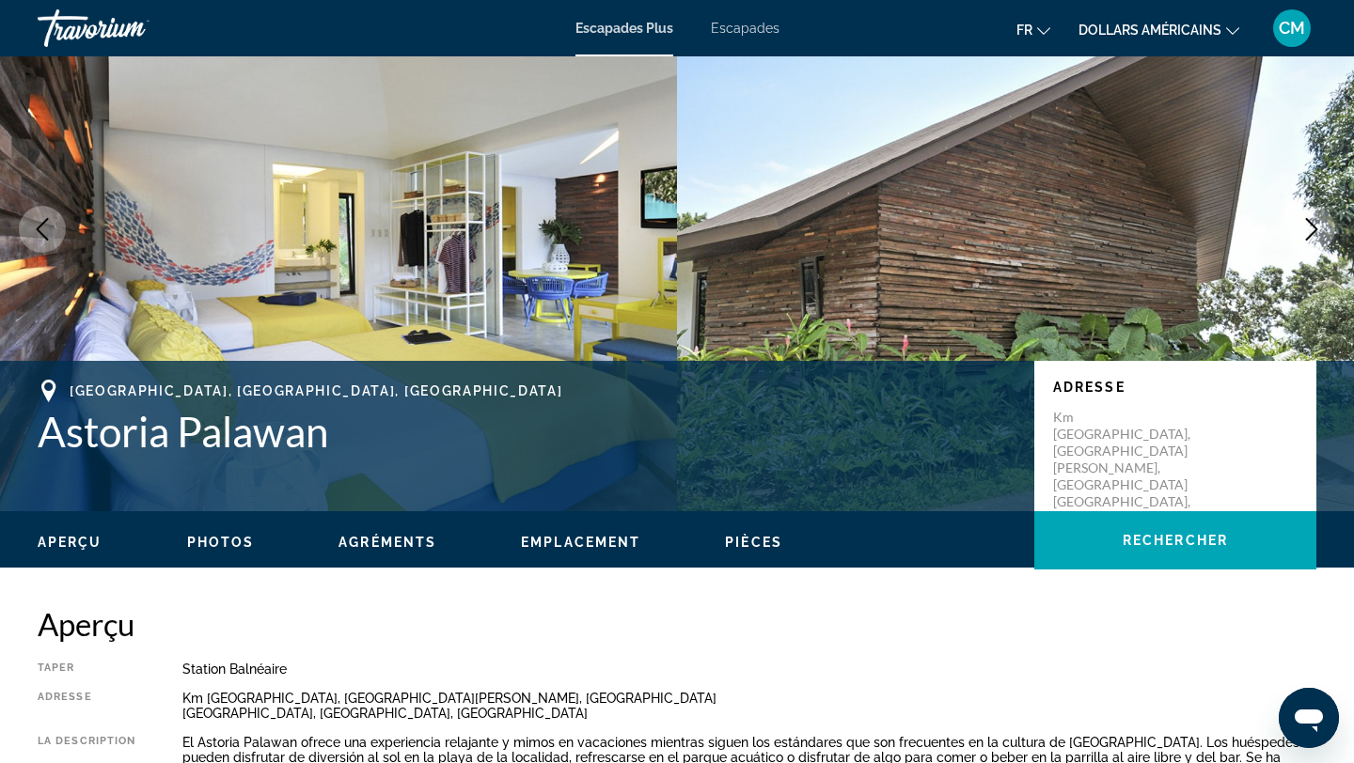
scroll to position [108, 0]
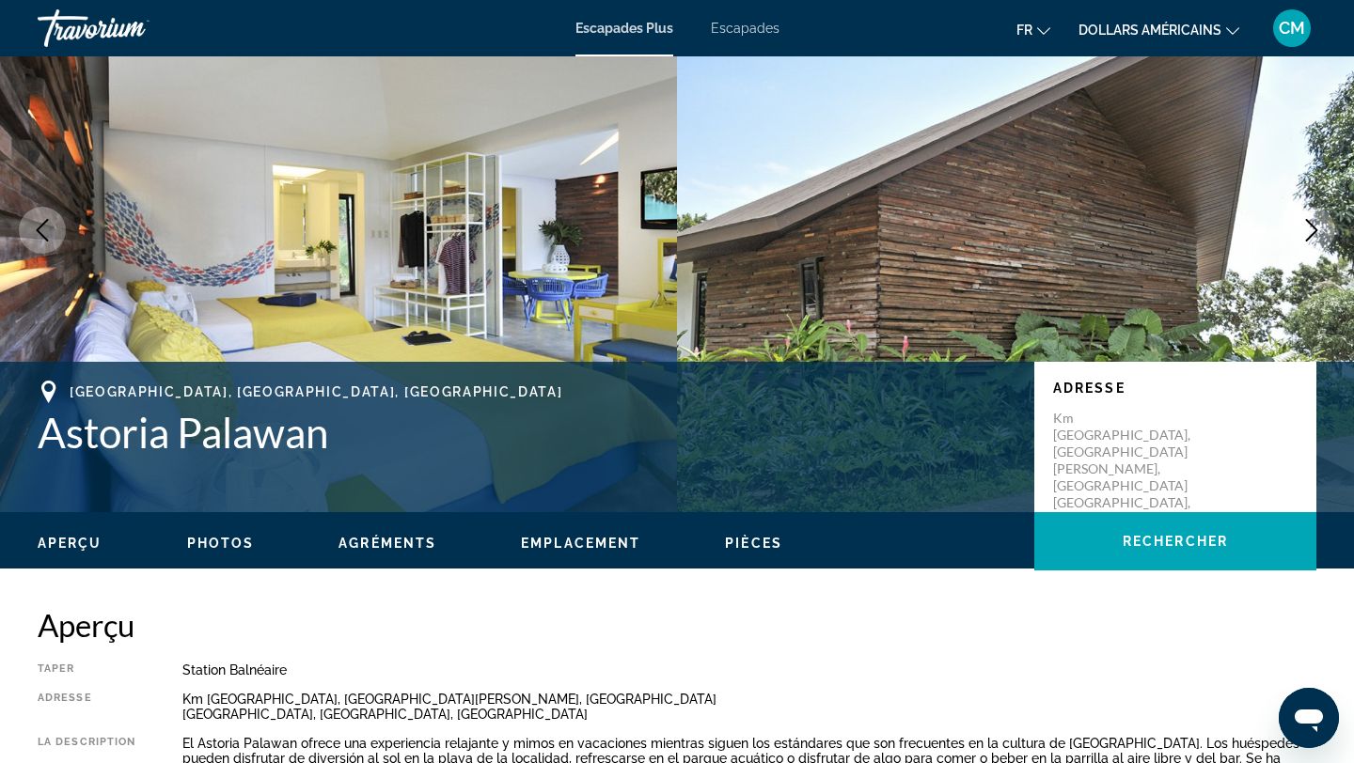
click at [225, 542] on span "Photos" at bounding box center [221, 543] width 68 height 15
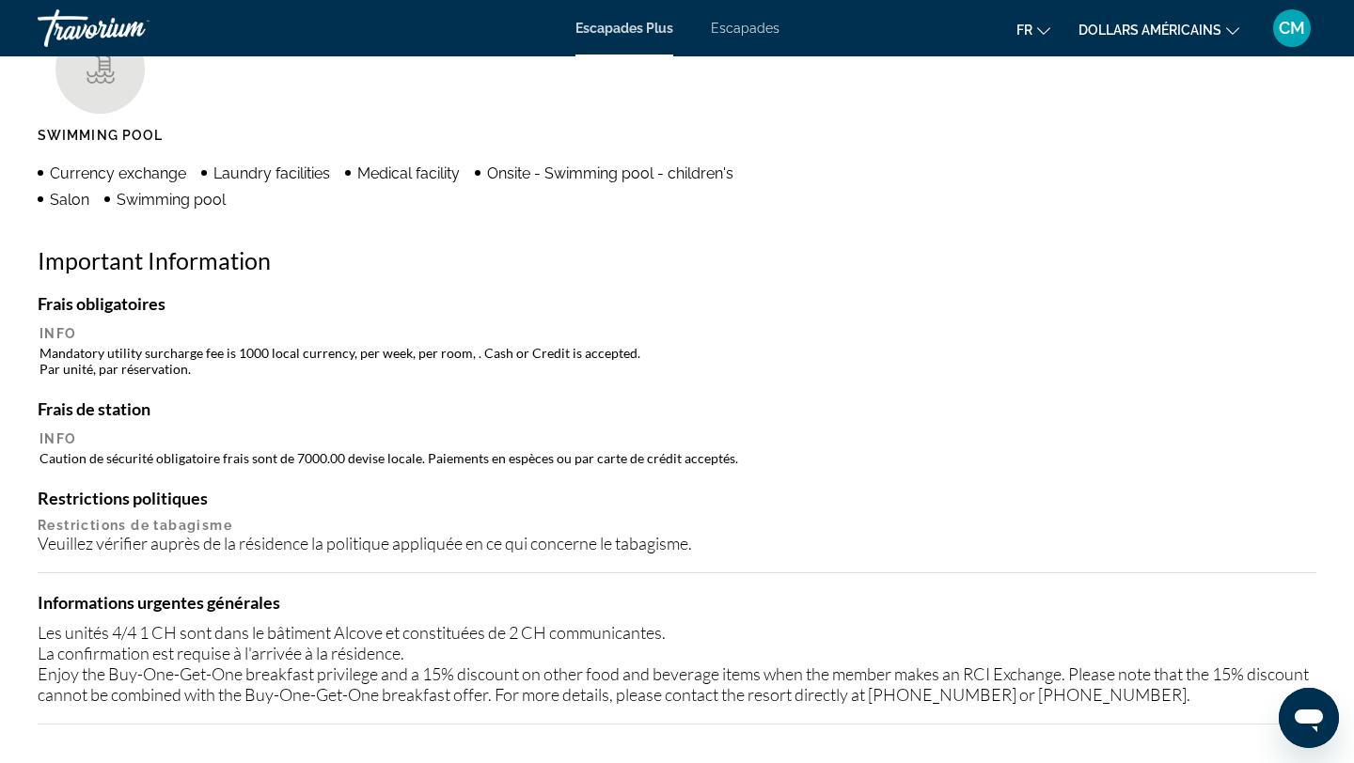
scroll to position [1578, 0]
click at [1030, 45] on div "fr English Español Français Italiano Português русский dollars américains USD (…" at bounding box center [1057, 27] width 519 height 39
click at [1031, 37] on font "fr" at bounding box center [1024, 30] width 16 height 15
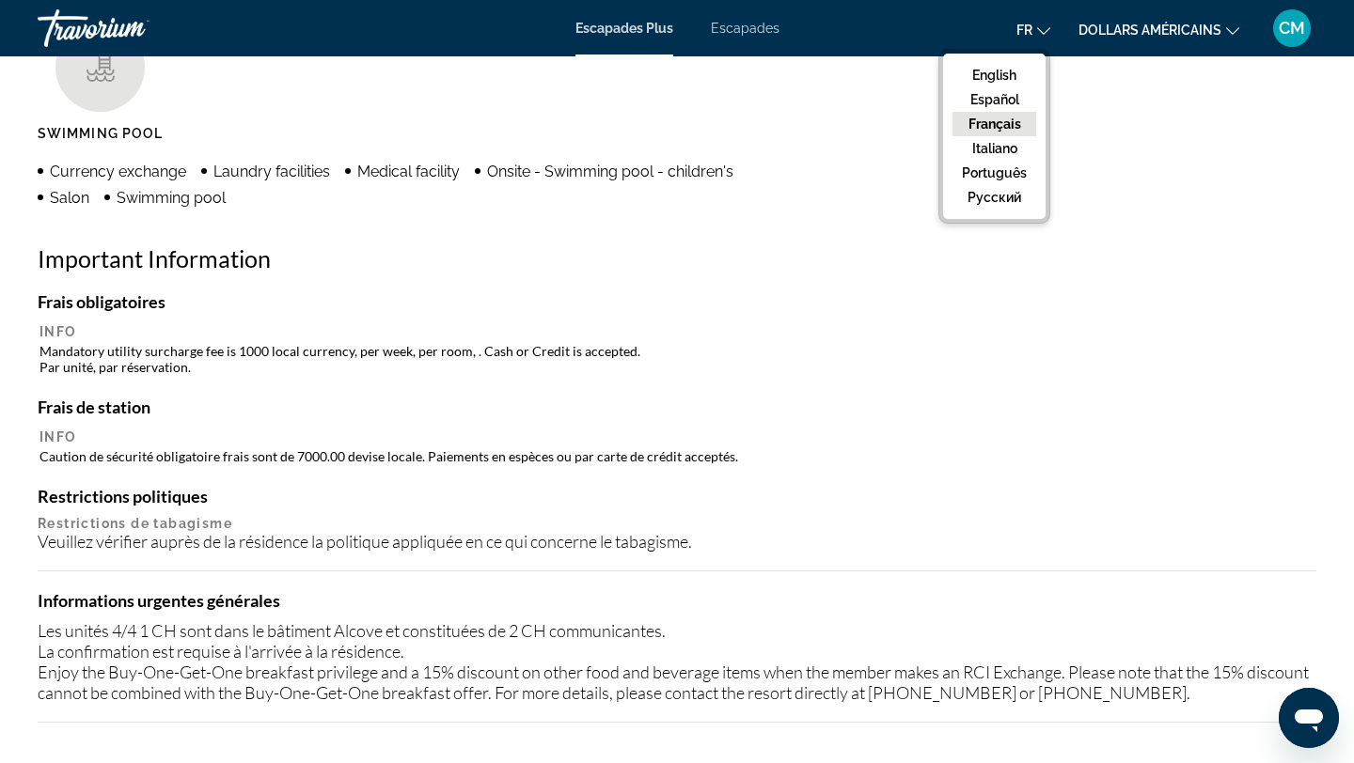
click at [996, 127] on button "Français" at bounding box center [994, 124] width 84 height 24
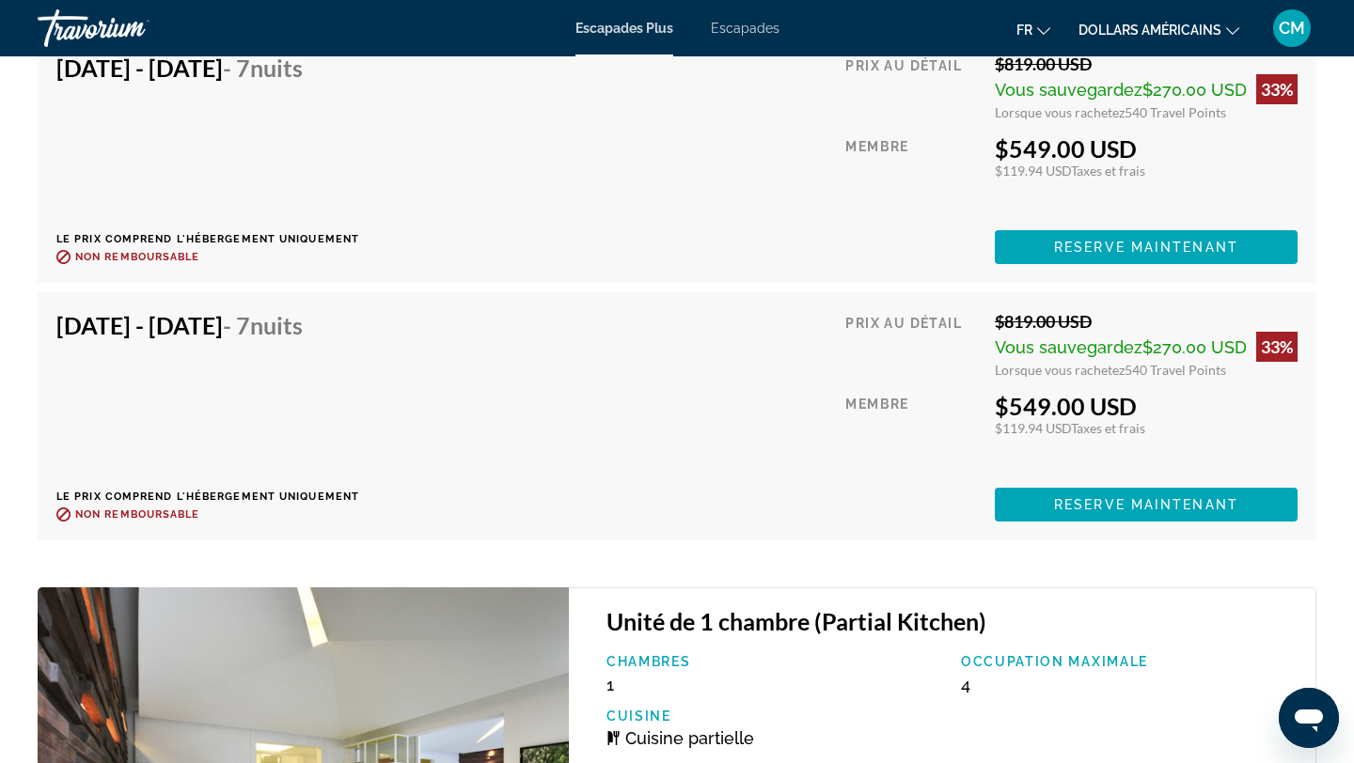
scroll to position [4081, 0]
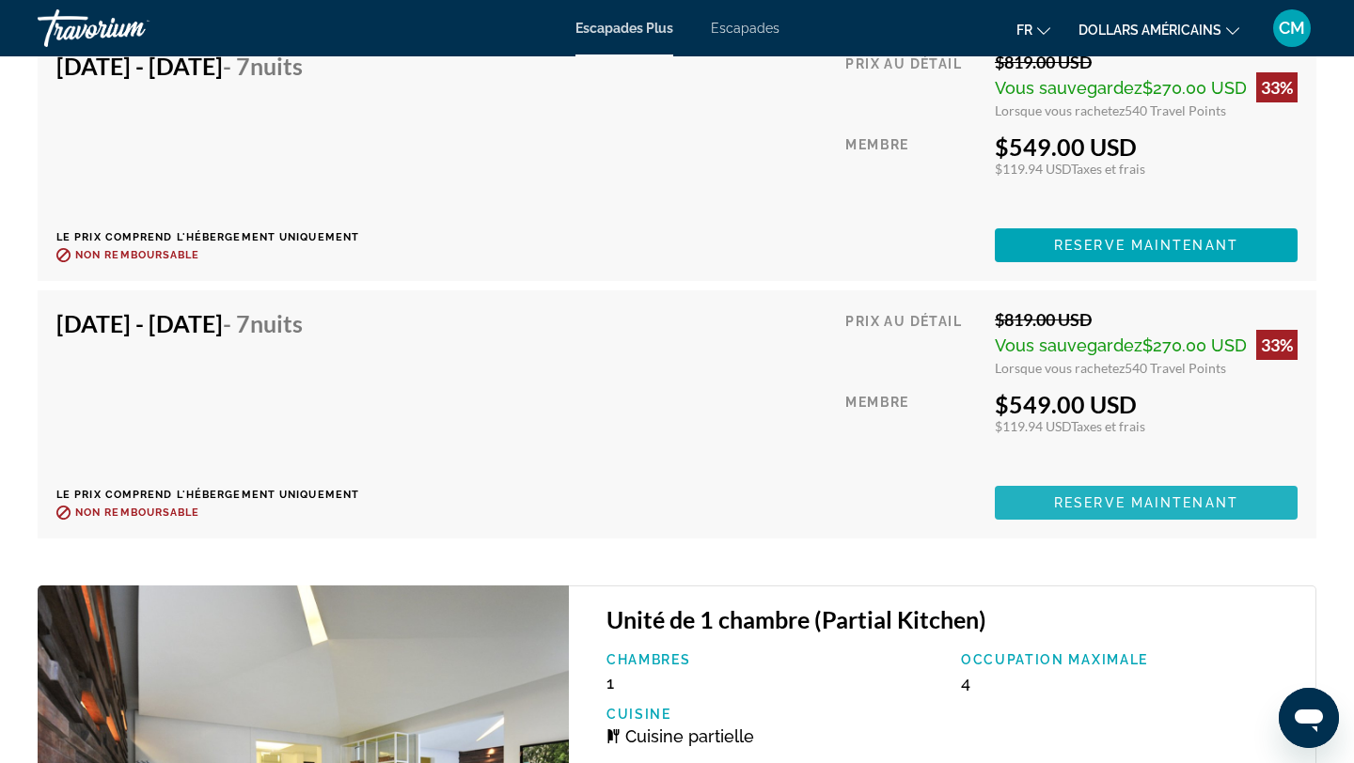
click at [1079, 503] on span "Reserve maintenant" at bounding box center [1146, 502] width 184 height 15
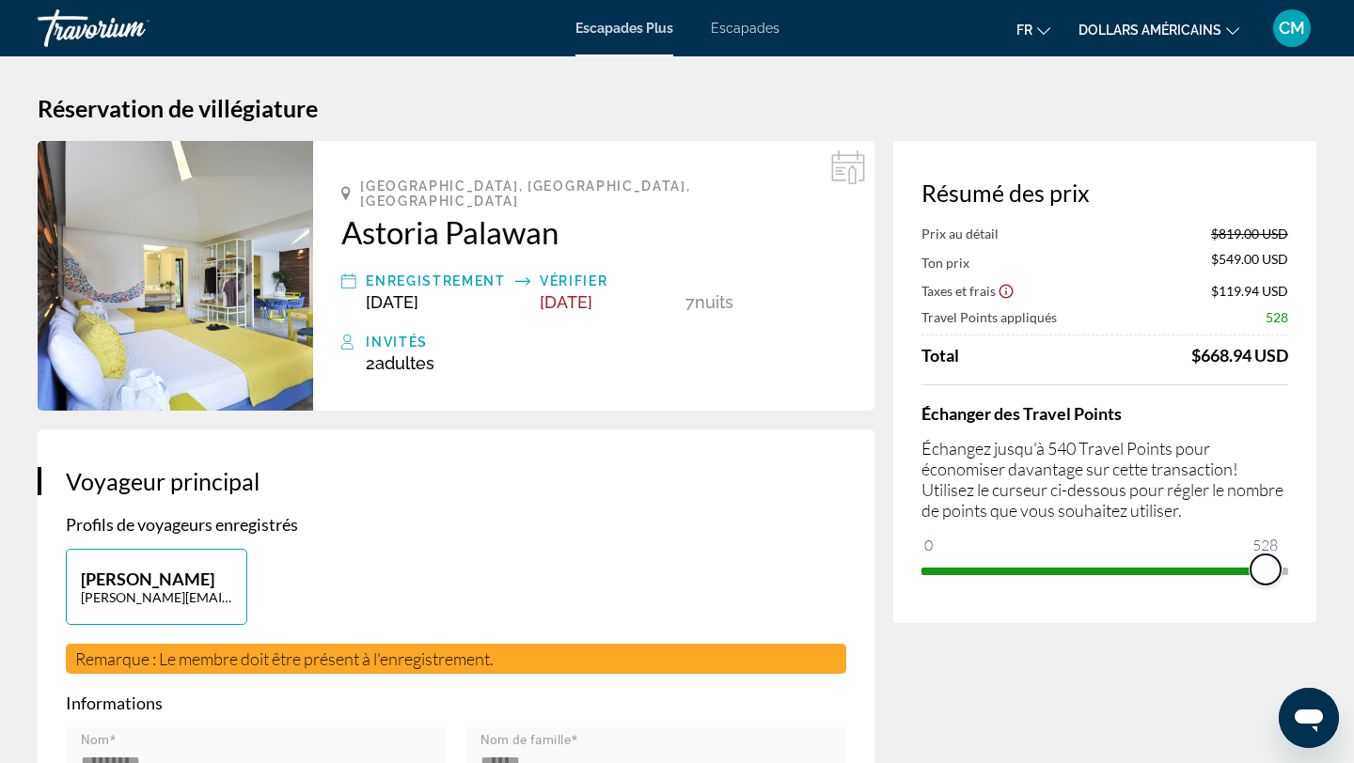
drag, startPoint x: 1273, startPoint y: 573, endPoint x: 1185, endPoint y: 573, distance: 87.4
click at [1250, 573] on span "ngx-slider" at bounding box center [1265, 570] width 30 height 30
drag, startPoint x: 1186, startPoint y: 570, endPoint x: 1302, endPoint y: 566, distance: 115.7
click at [1302, 566] on div "Résumé des prix Prix au détail $819.00 USD Ton prix $619.00 USD Taxes et frais …" at bounding box center [1104, 382] width 423 height 482
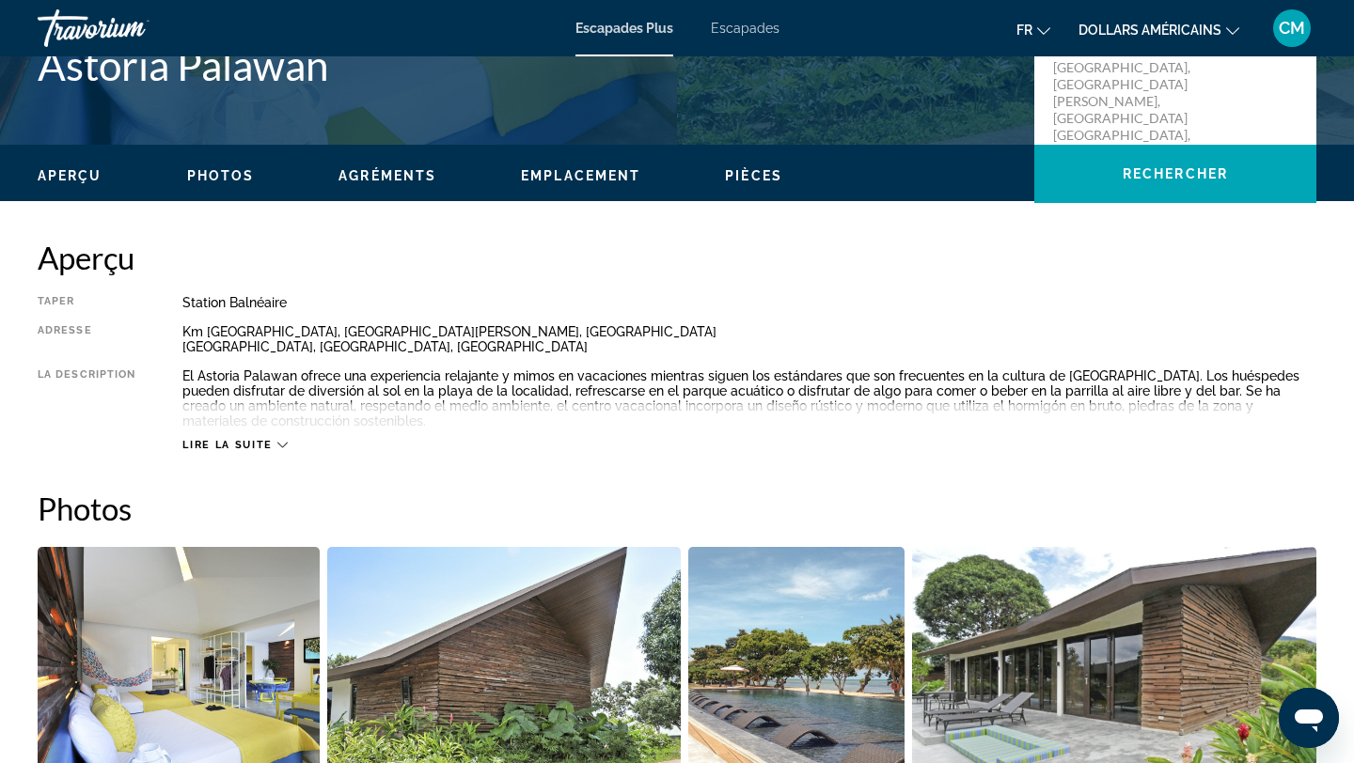
scroll to position [582, 0]
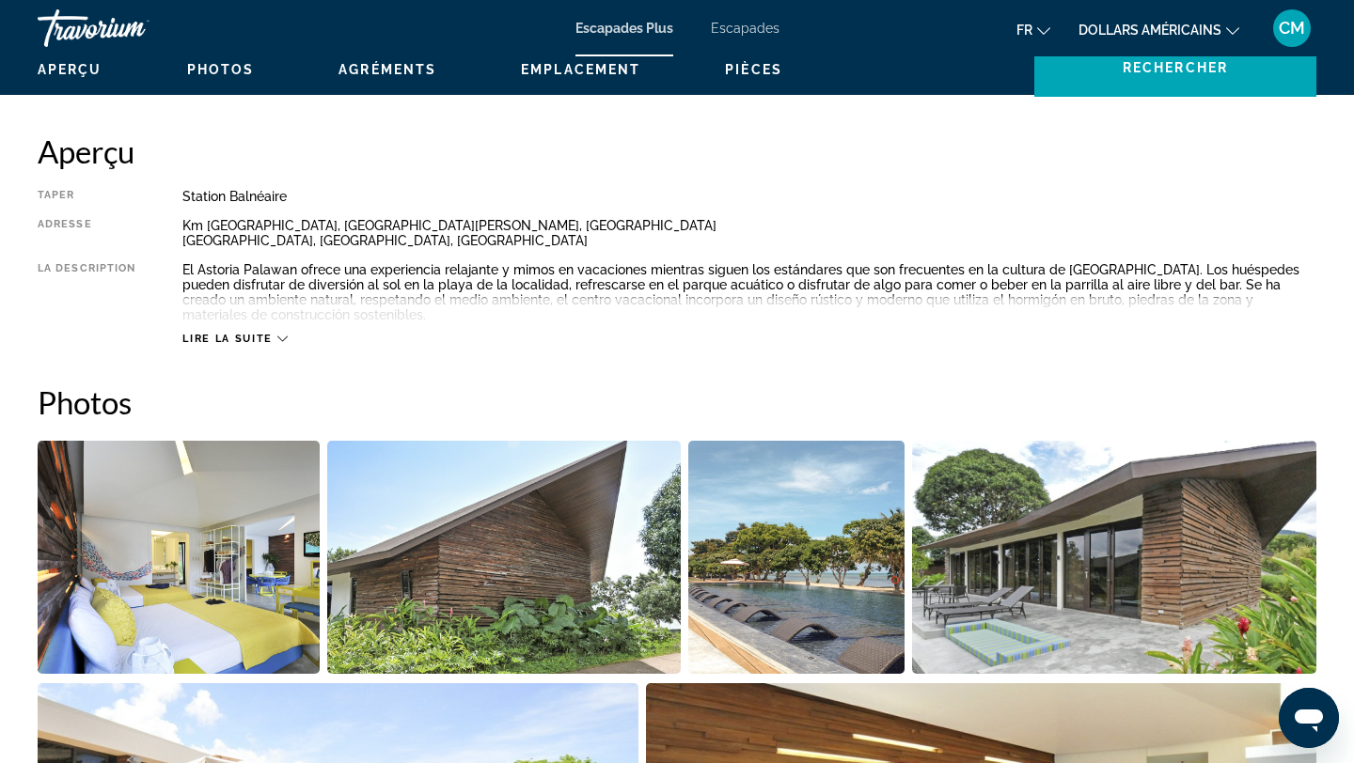
click at [247, 337] on span "Lire la suite" at bounding box center [226, 339] width 89 height 12
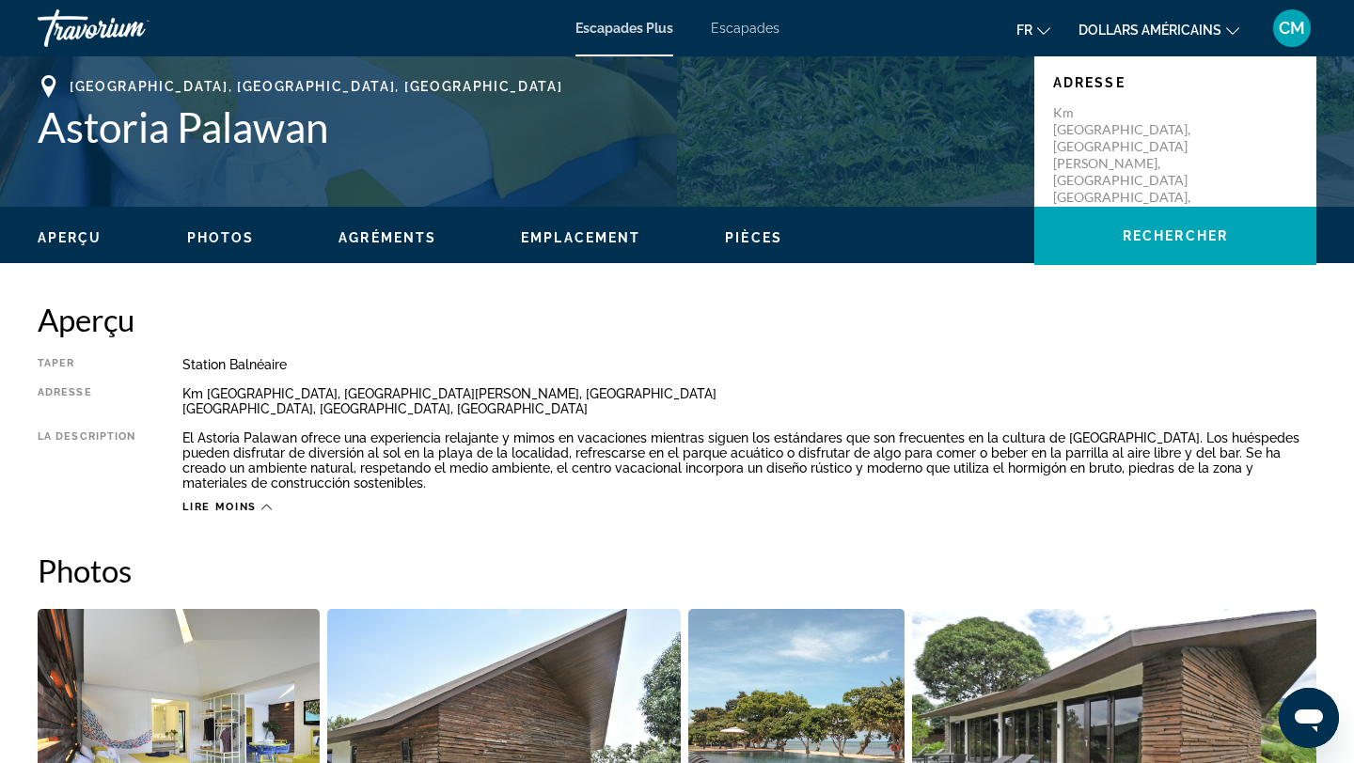
scroll to position [405, 0]
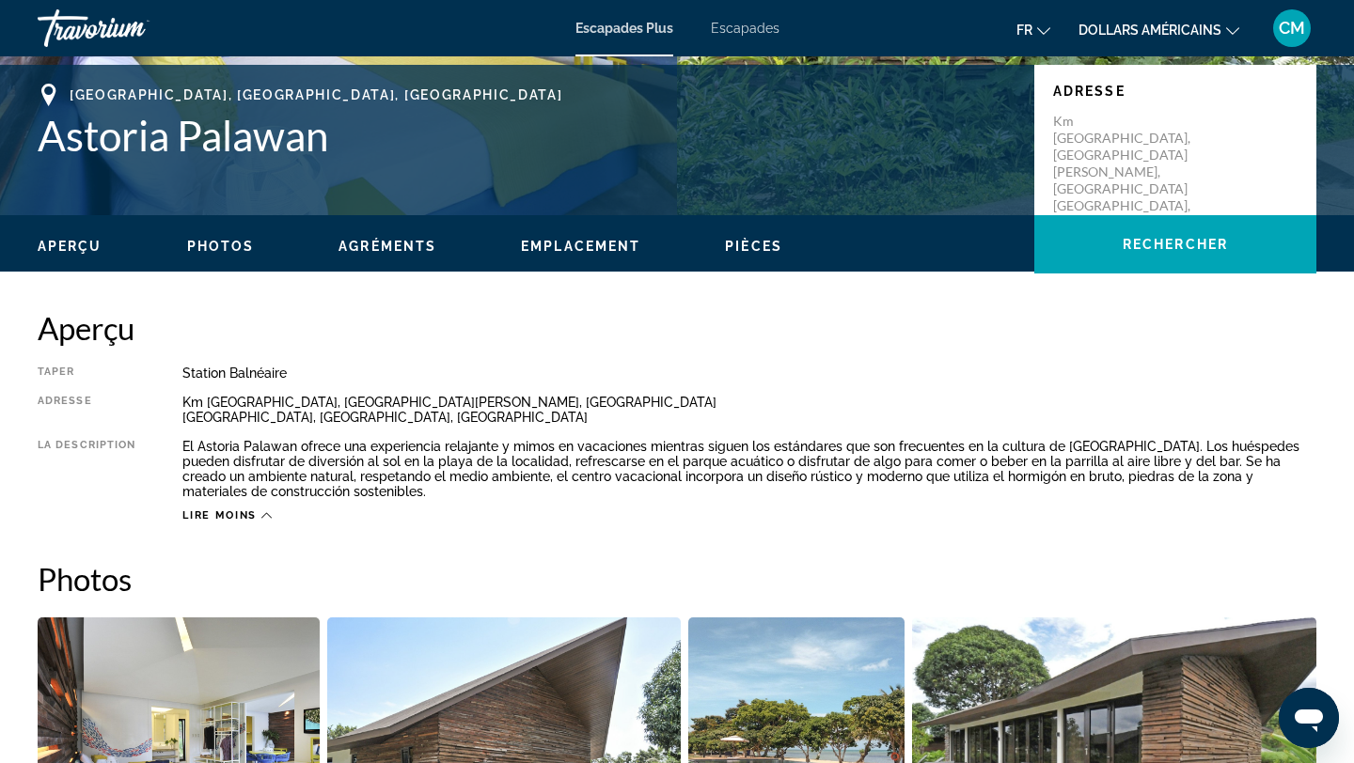
click at [373, 246] on span "Agréments" at bounding box center [387, 246] width 98 height 15
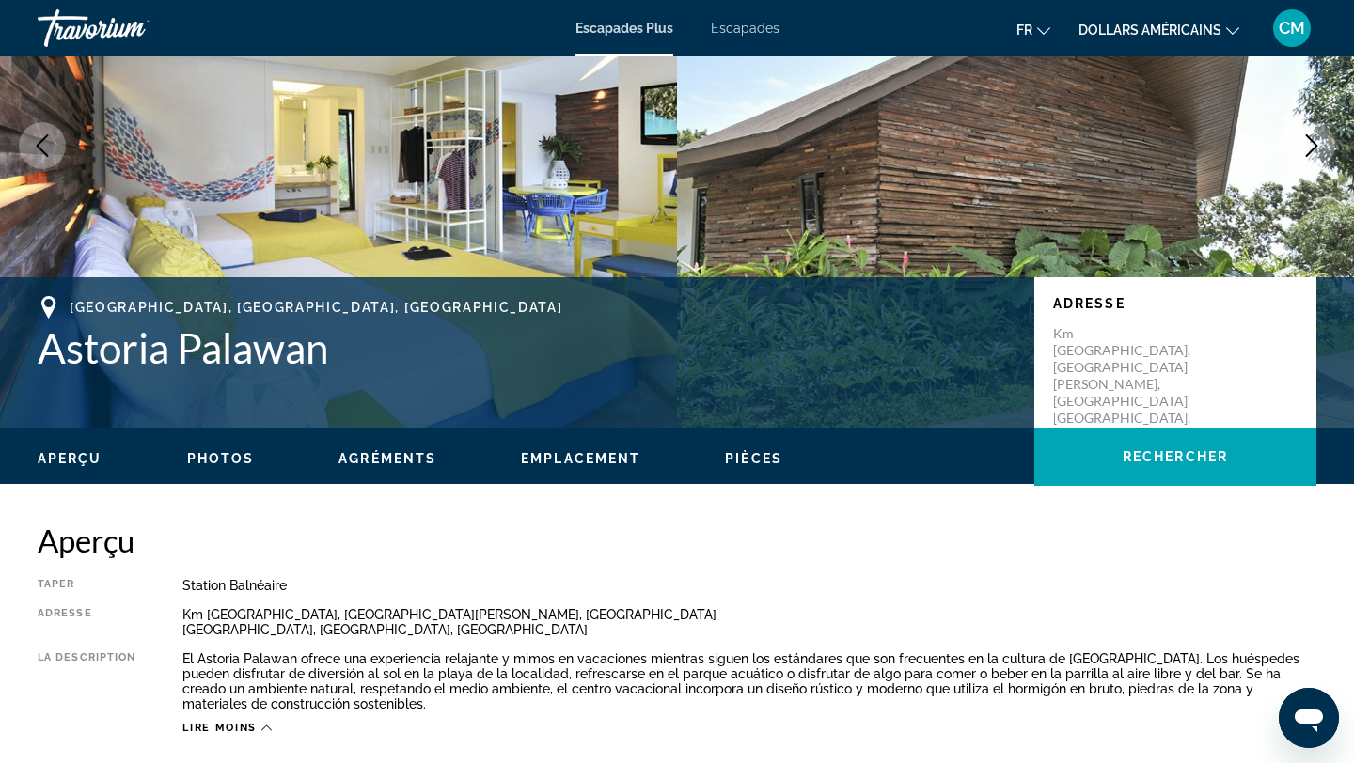
scroll to position [0, 0]
